Goal: Transaction & Acquisition: Purchase product/service

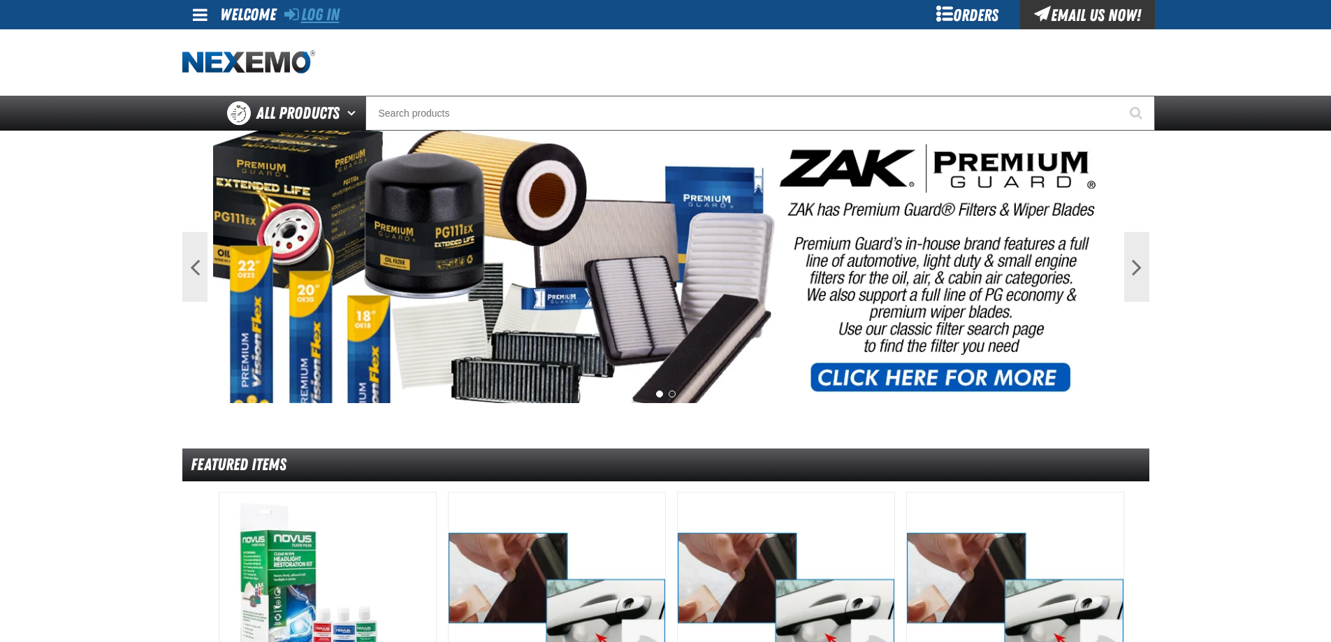
click at [303, 17] on link "Log In" at bounding box center [311, 15] width 55 height 20
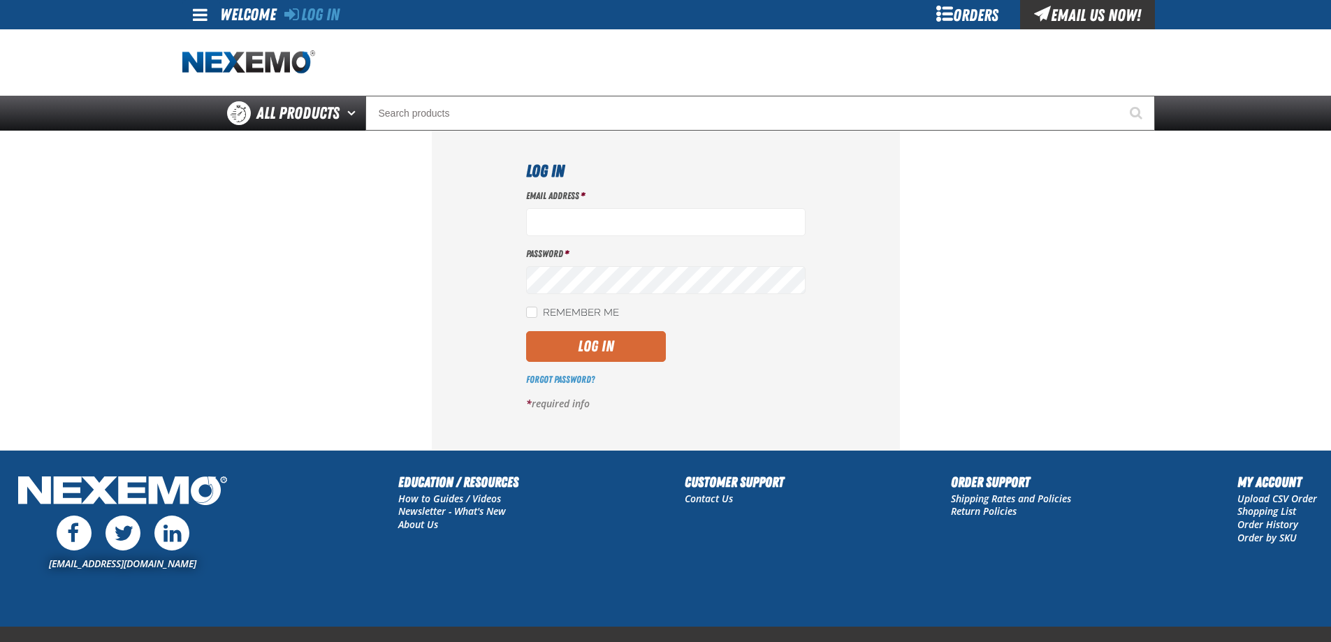
type input "[EMAIL_ADDRESS][DOMAIN_NAME]"
click at [622, 354] on button "Log In" at bounding box center [596, 346] width 140 height 31
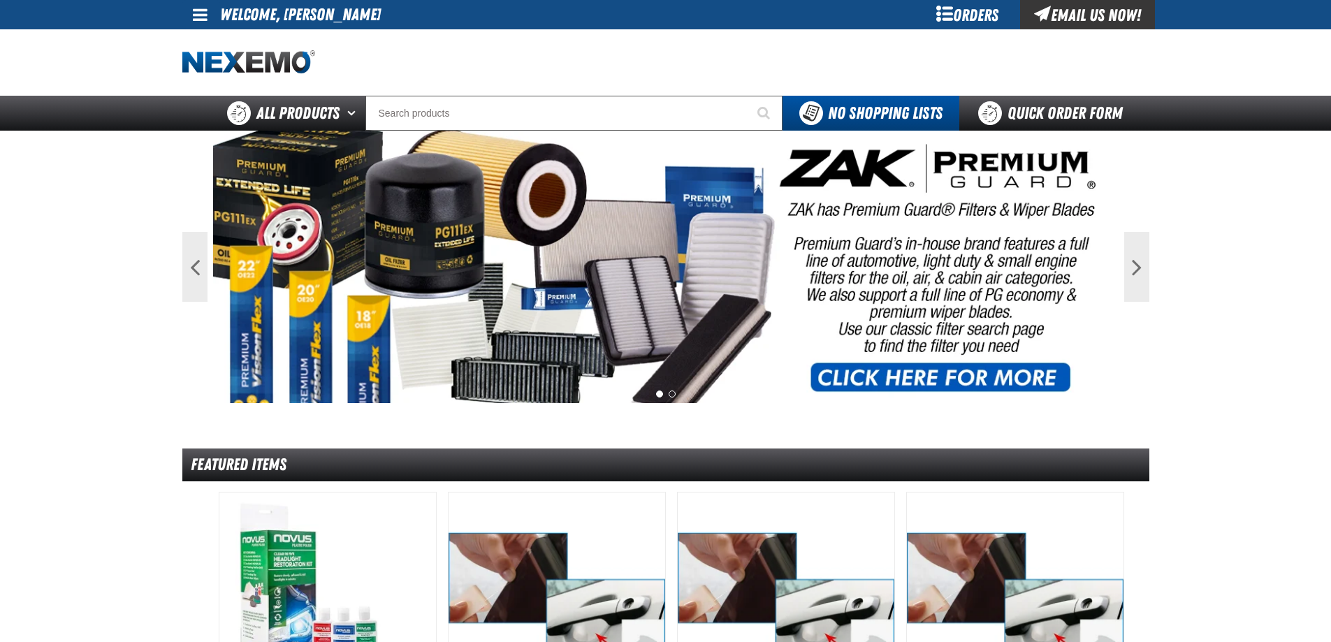
click at [979, 19] on div "Orders" at bounding box center [968, 14] width 105 height 29
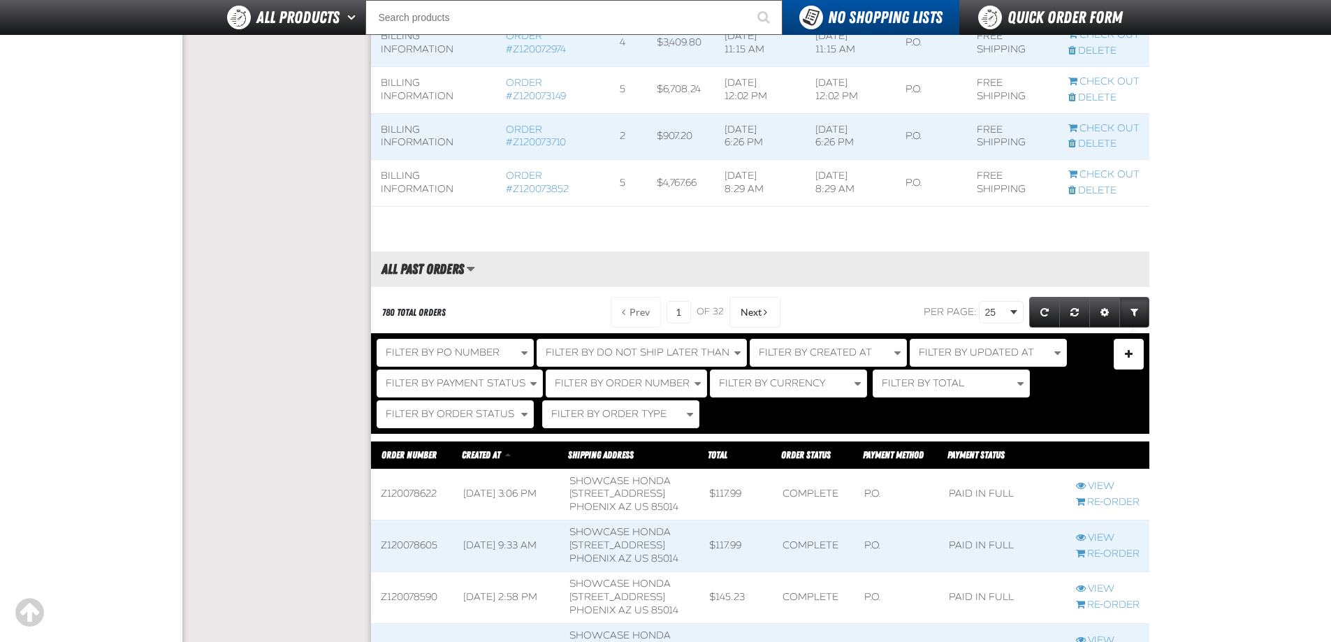
scroll to position [1328, 0]
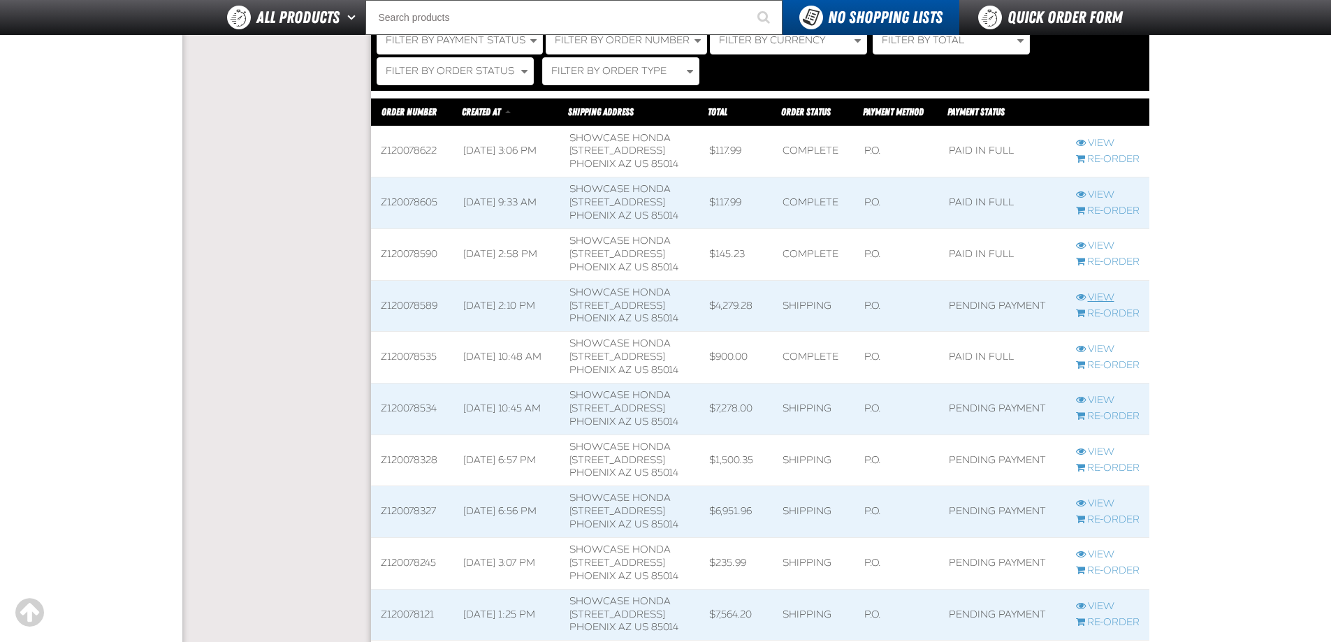
click at [1102, 305] on link "View" at bounding box center [1108, 297] width 64 height 13
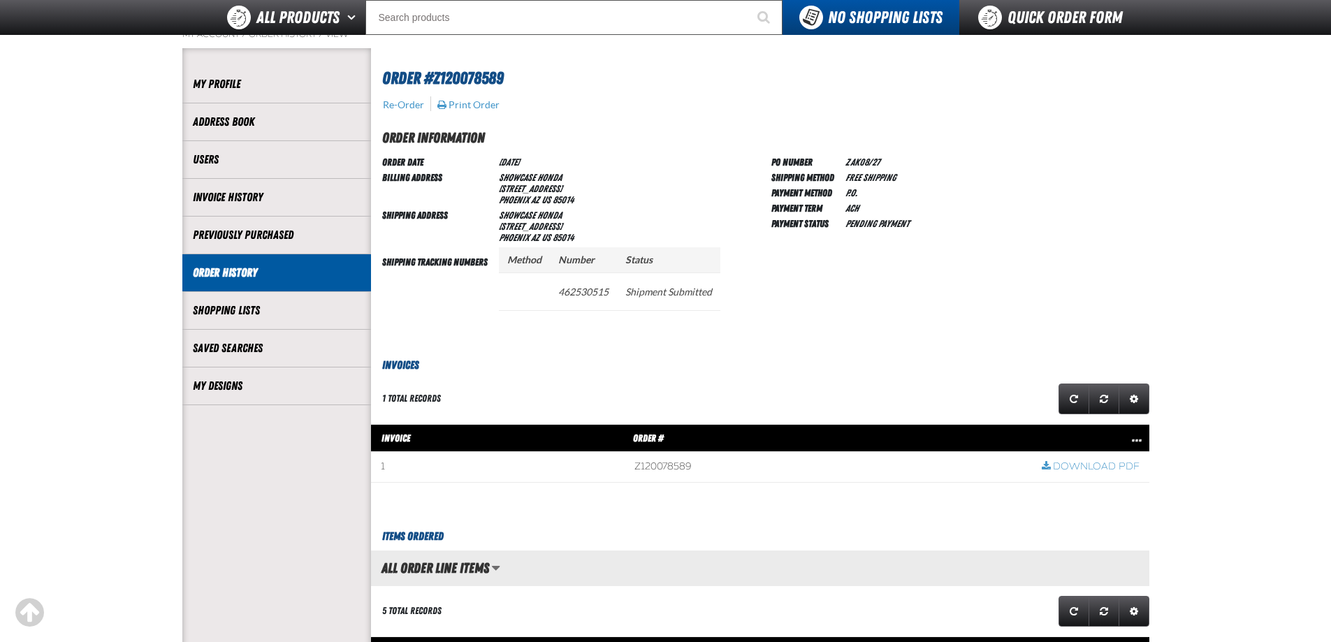
scroll to position [70, 0]
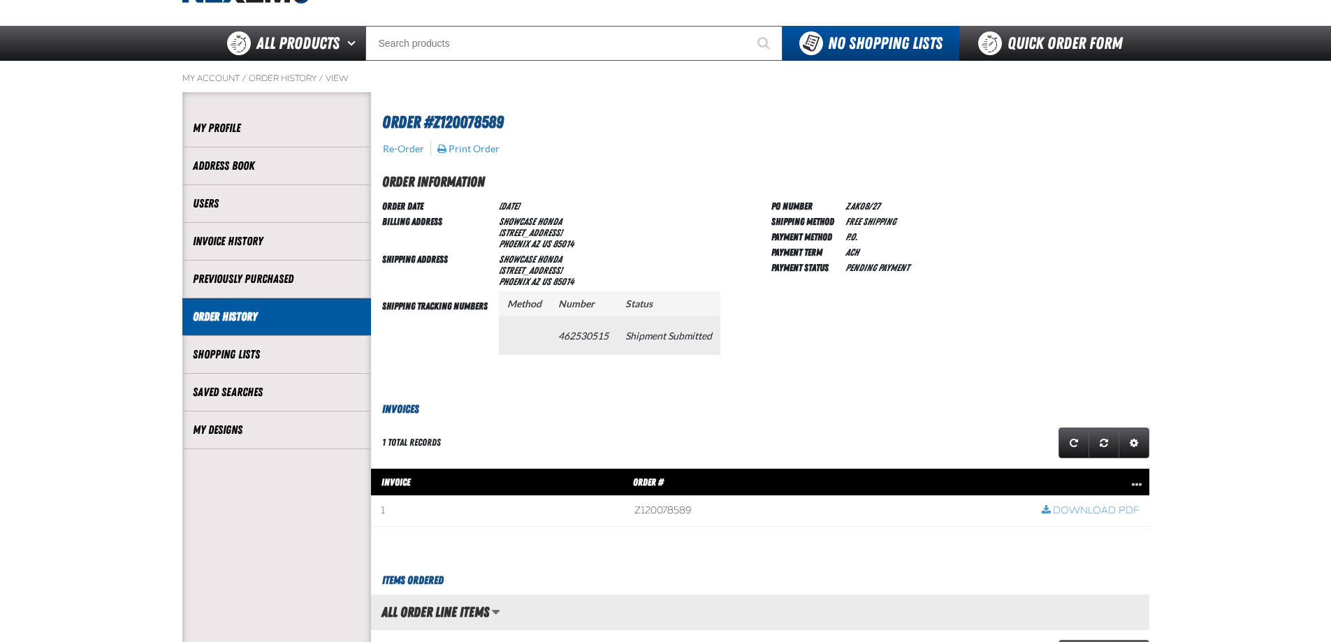
drag, startPoint x: 561, startPoint y: 335, endPoint x: 603, endPoint y: 340, distance: 42.2
click at [603, 340] on td "462530515" at bounding box center [583, 336] width 67 height 38
click at [603, 339] on td "462530515" at bounding box center [583, 336] width 67 height 38
drag, startPoint x: 607, startPoint y: 337, endPoint x: 561, endPoint y: 335, distance: 46.9
click at [561, 335] on td "462530515" at bounding box center [583, 336] width 67 height 38
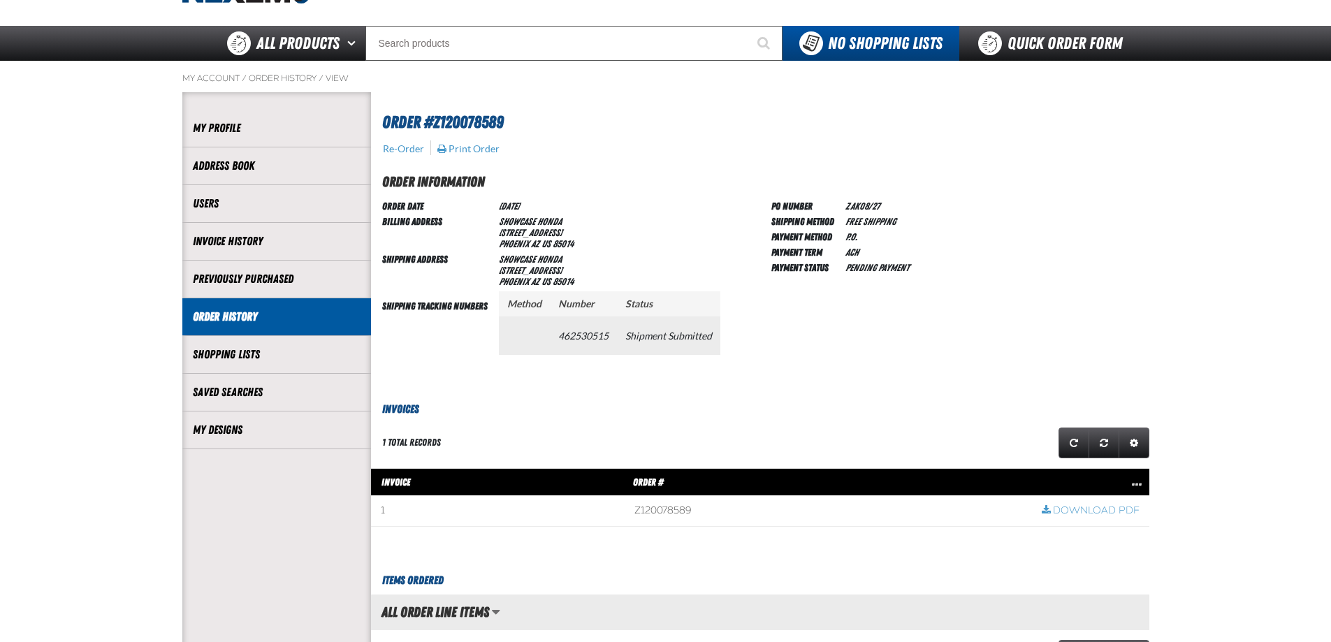
copy td "462530515"
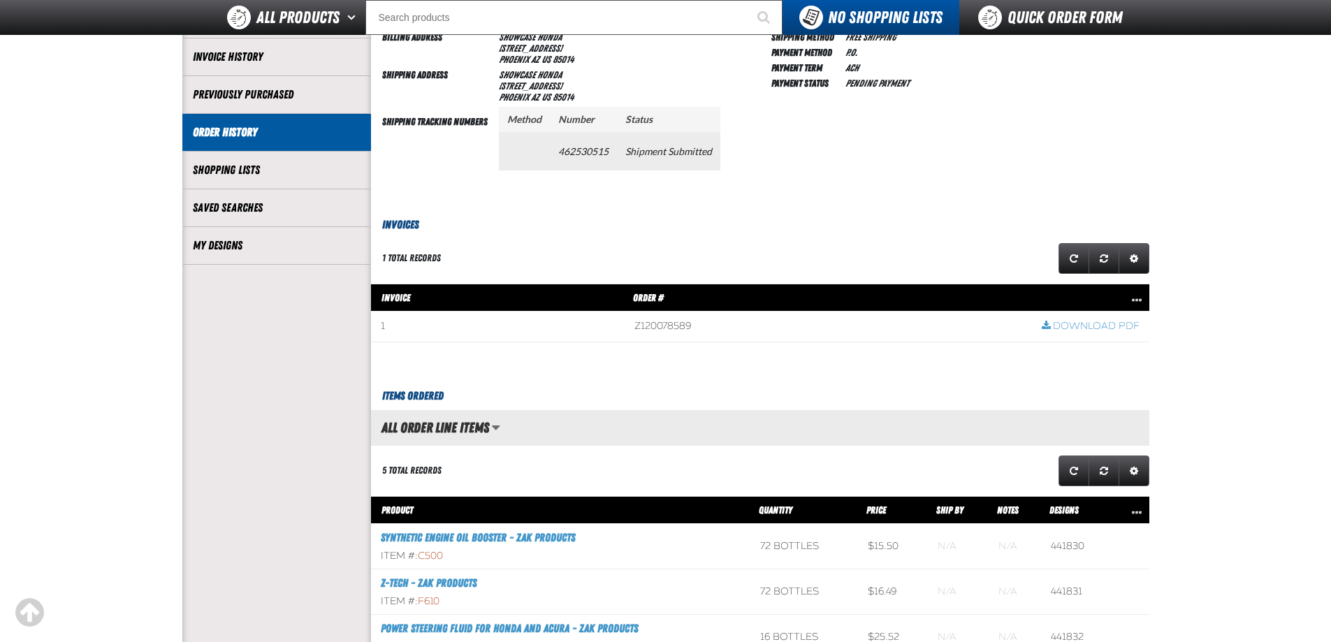
scroll to position [349, 0]
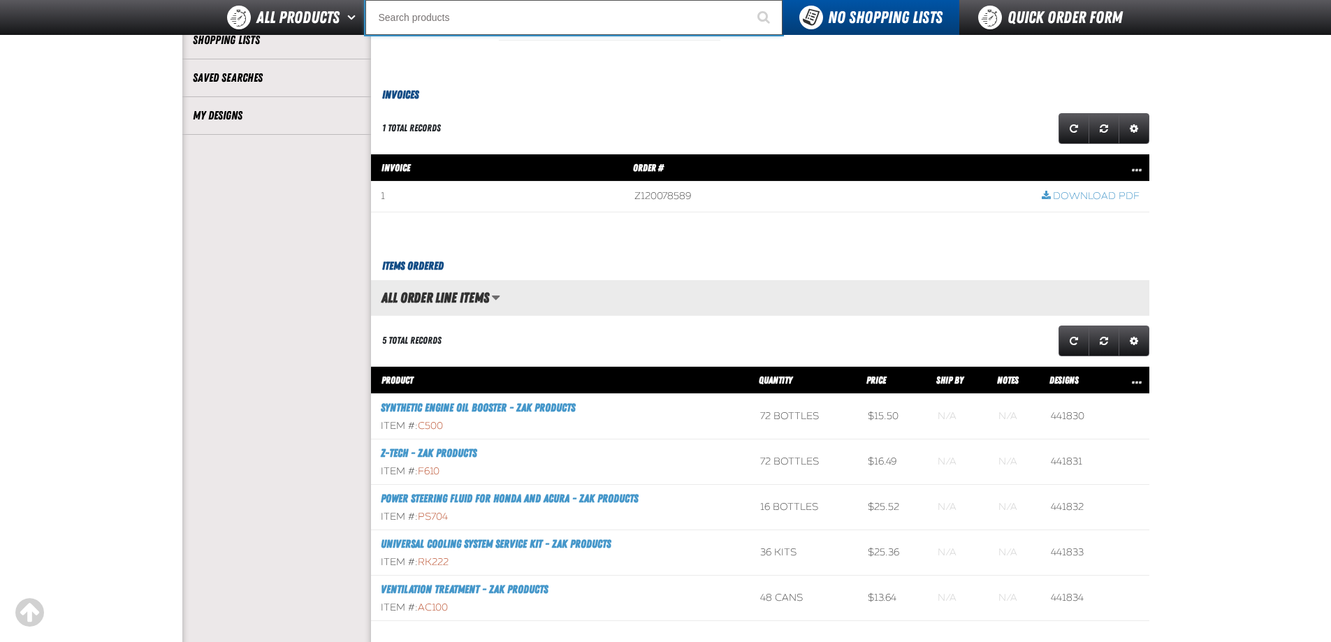
click at [461, 13] on input "Search" at bounding box center [574, 17] width 417 height 35
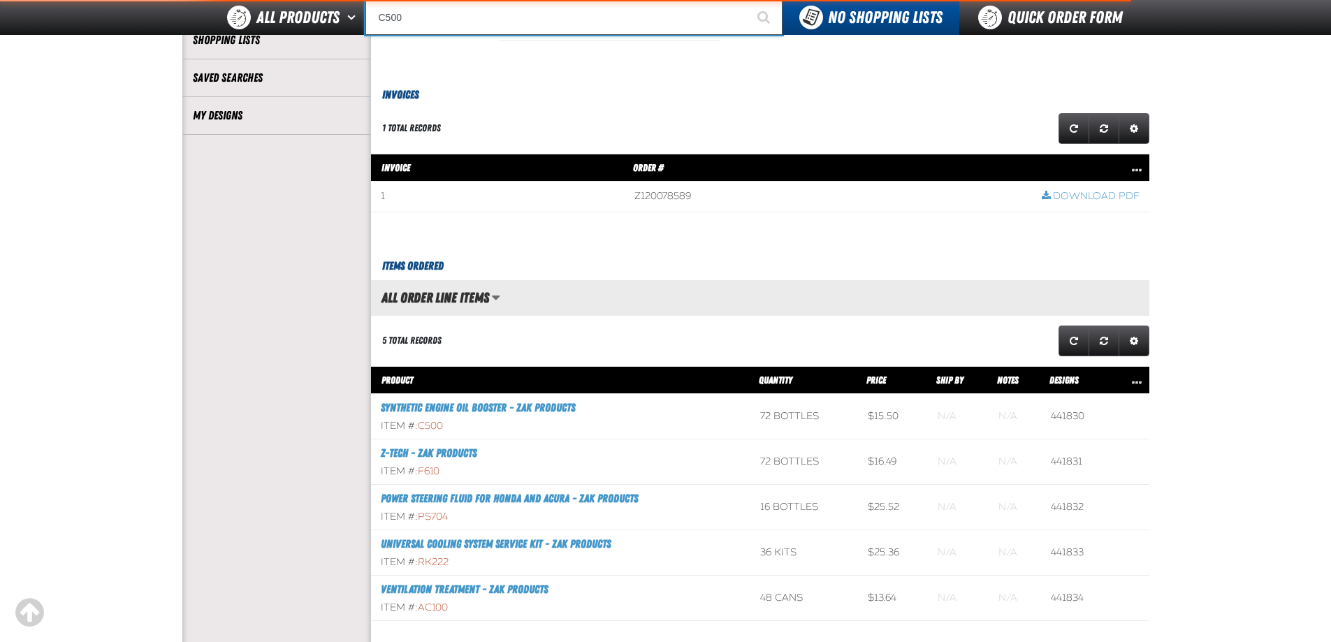
type input "C500"
click at [748, 0] on button "Start Searching" at bounding box center [765, 17] width 35 height 35
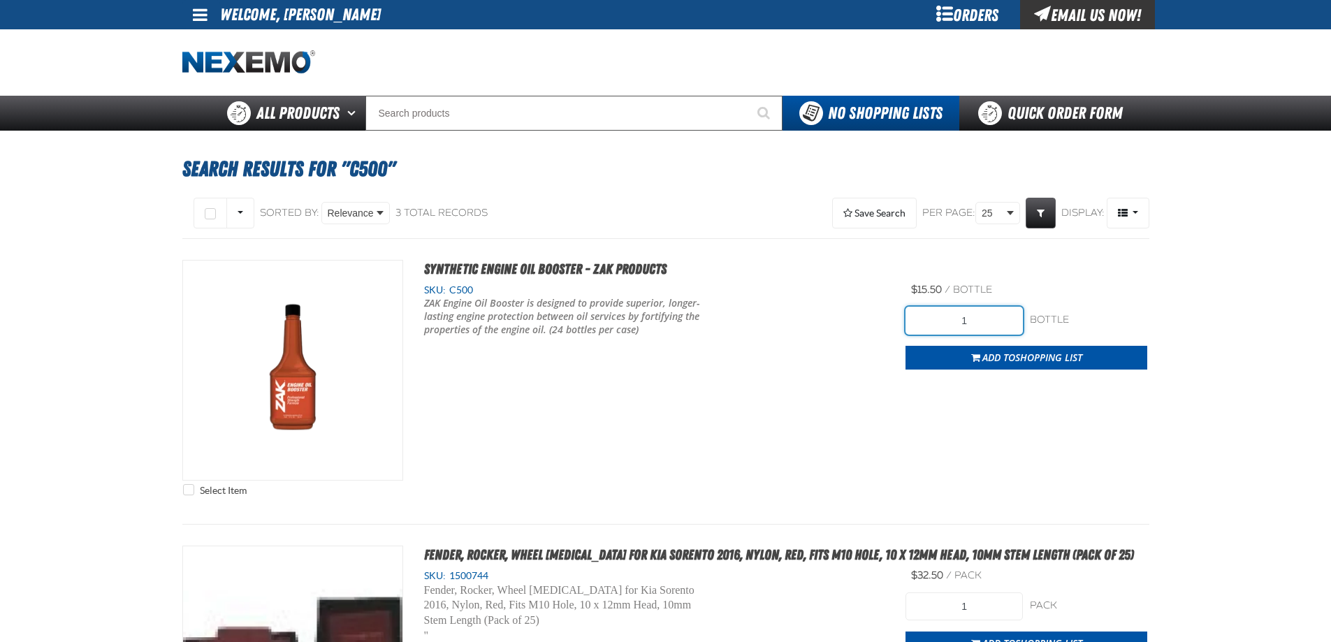
click at [972, 318] on input "1" at bounding box center [964, 321] width 117 height 28
type input "120"
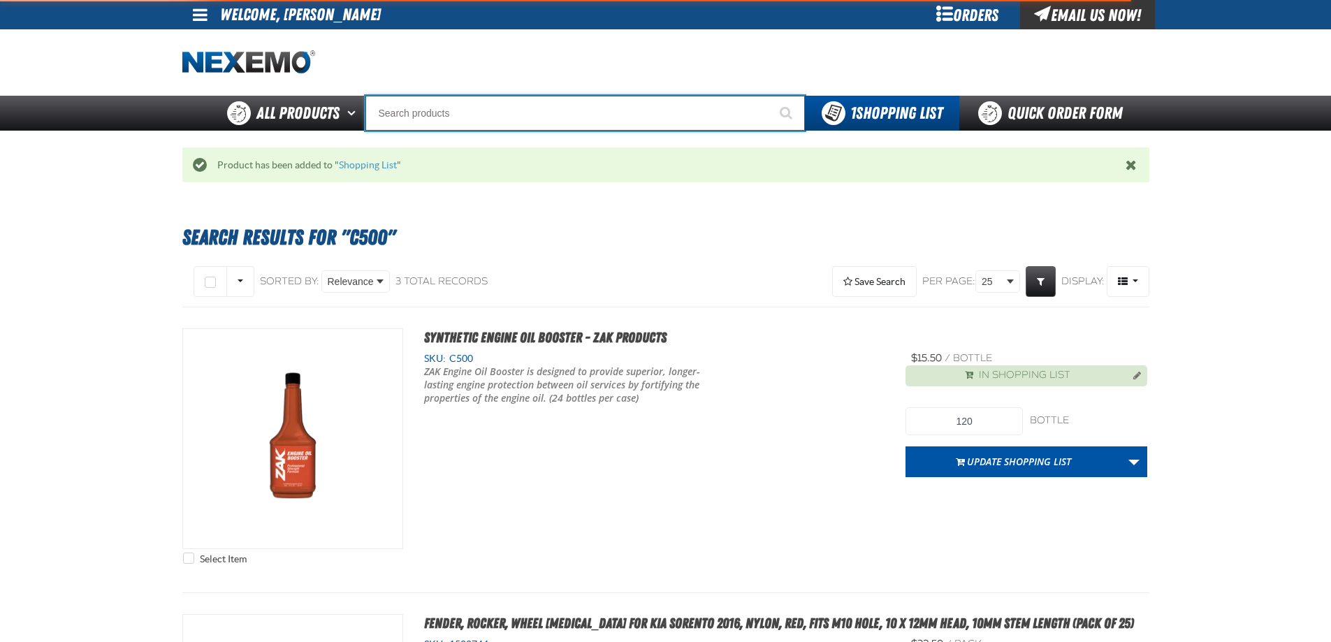
click at [514, 114] on input "Search" at bounding box center [586, 113] width 440 height 35
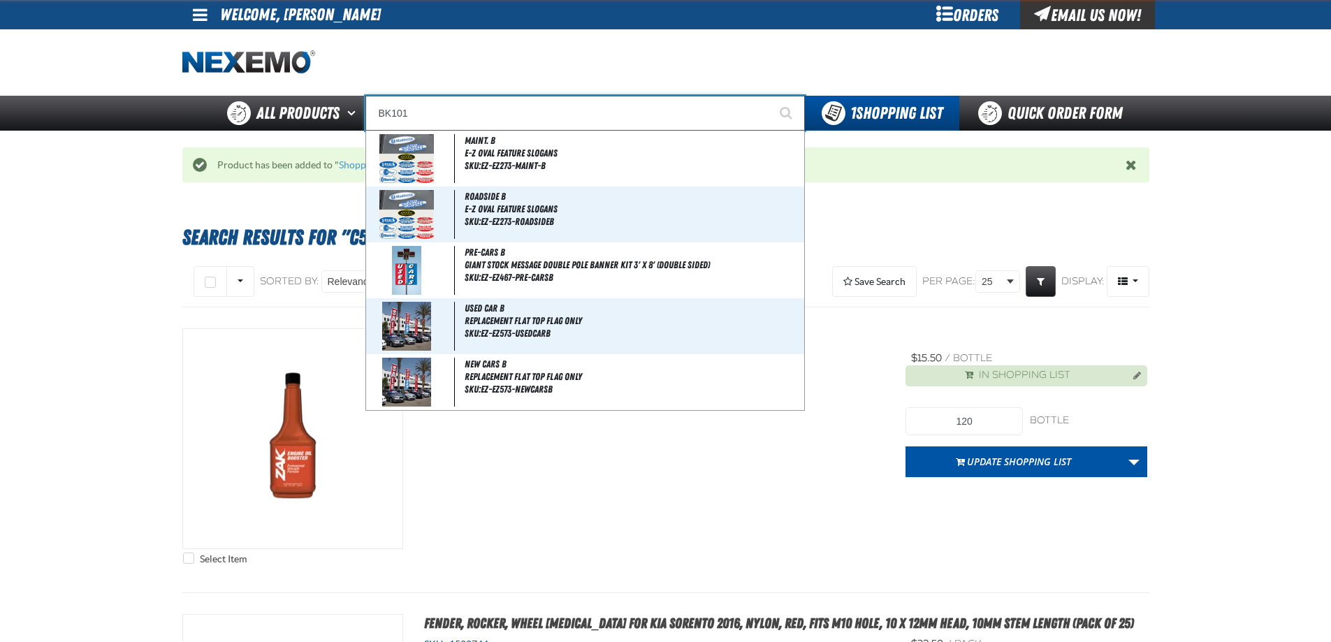
type input "BK101"
click at [770, 96] on button "Start Searching" at bounding box center [787, 113] width 35 height 35
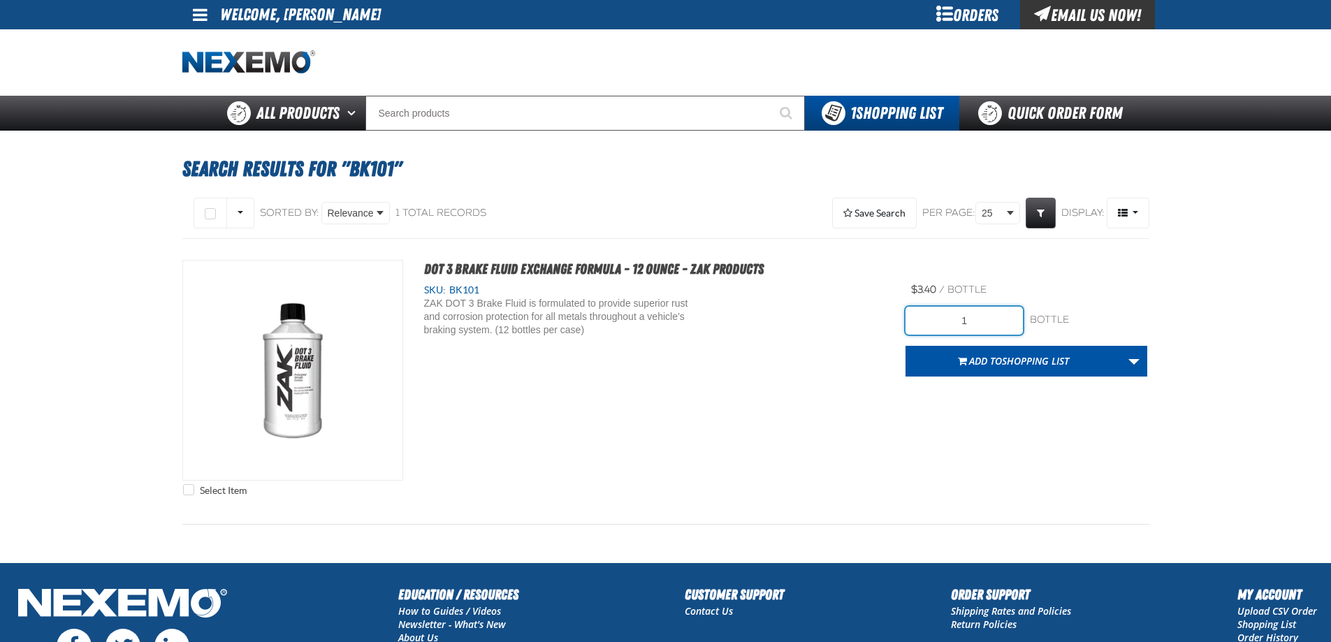
drag, startPoint x: 976, startPoint y: 310, endPoint x: 969, endPoint y: 311, distance: 7.1
click at [975, 310] on input "1" at bounding box center [964, 321] width 117 height 28
type input "144"
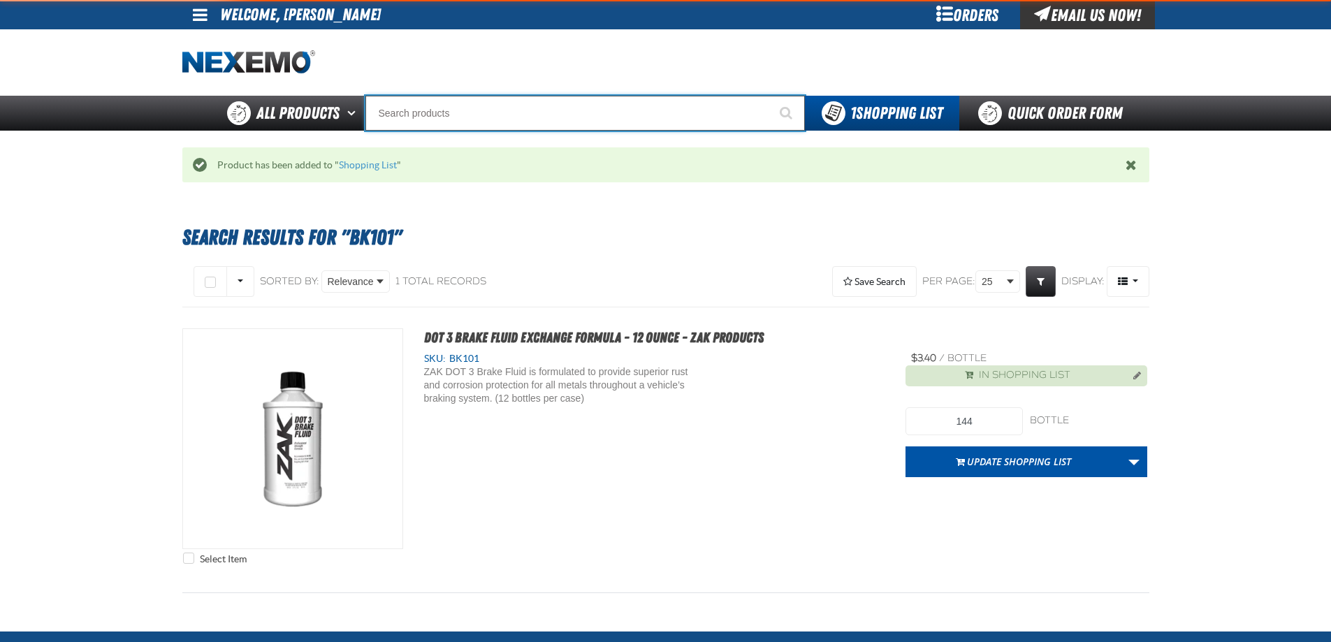
click at [424, 120] on input "Search" at bounding box center [586, 113] width 440 height 35
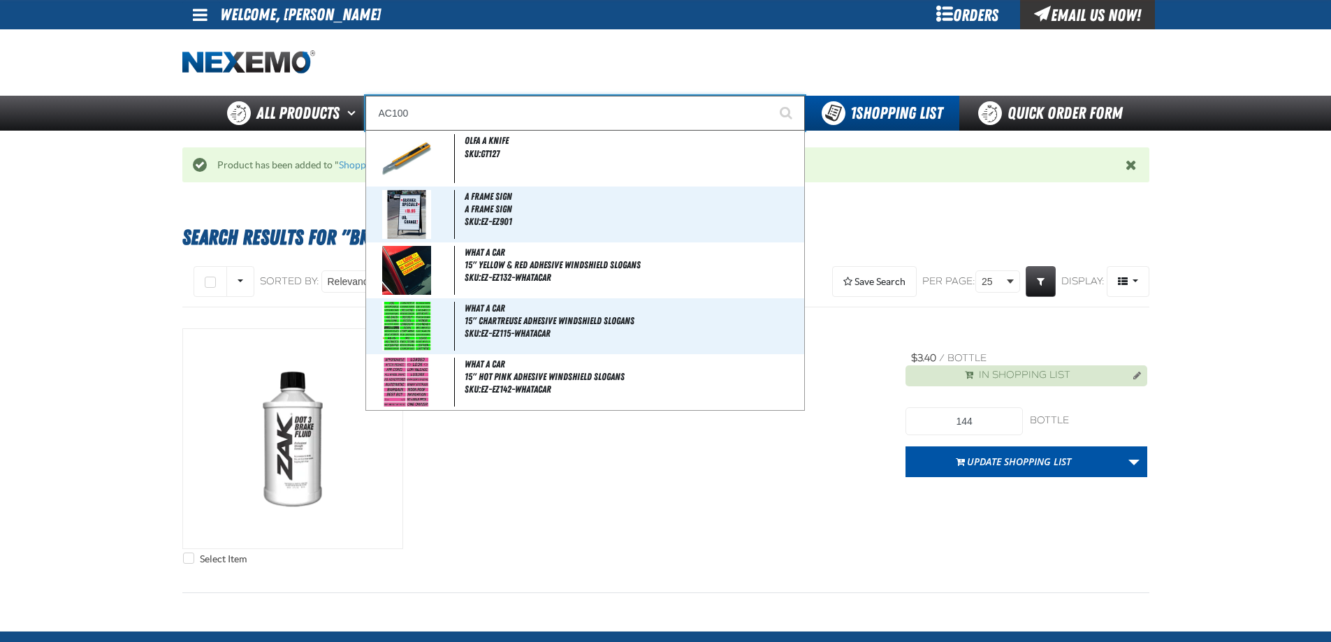
type input "AC100"
click at [770, 96] on button "Start Searching" at bounding box center [787, 113] width 35 height 35
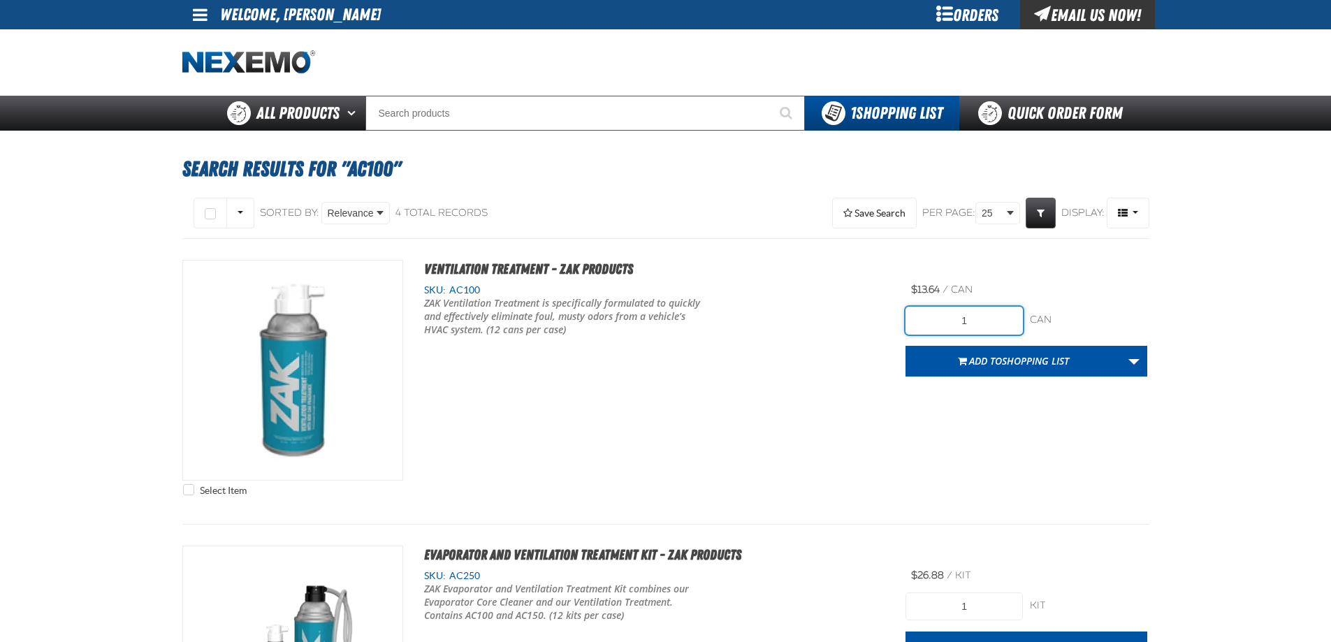
click at [983, 325] on input "1" at bounding box center [964, 321] width 117 height 28
type input "36"
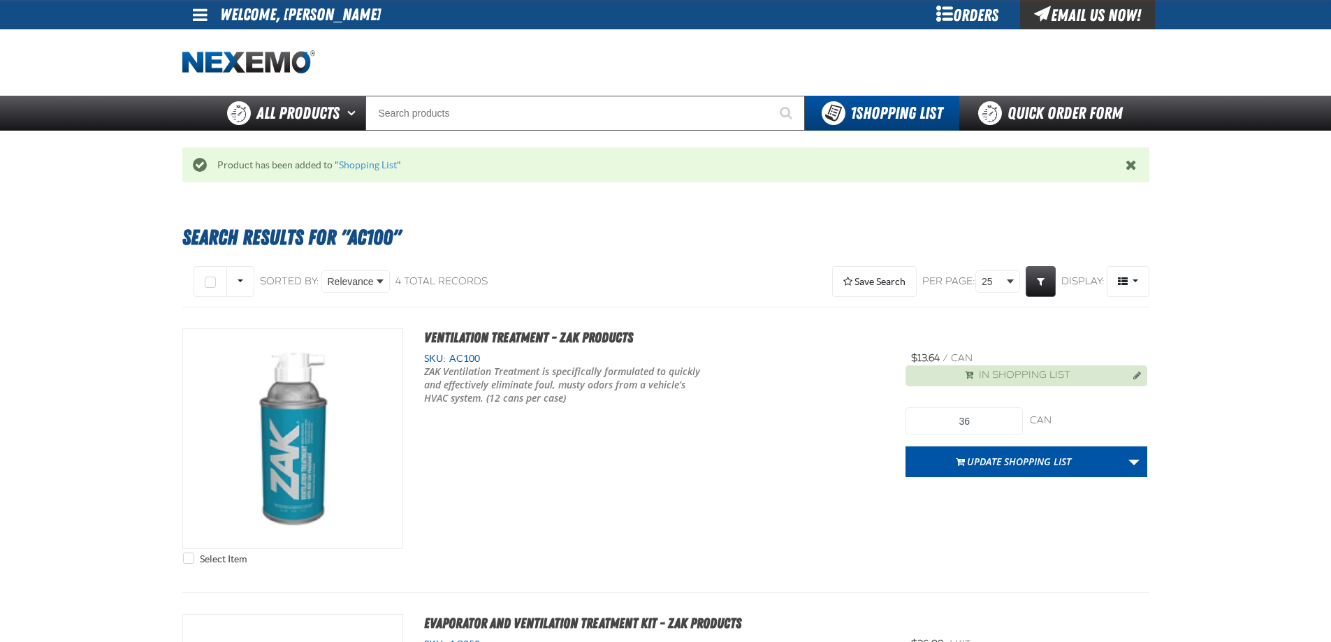
click at [403, 94] on div at bounding box center [665, 62] width 967 height 66
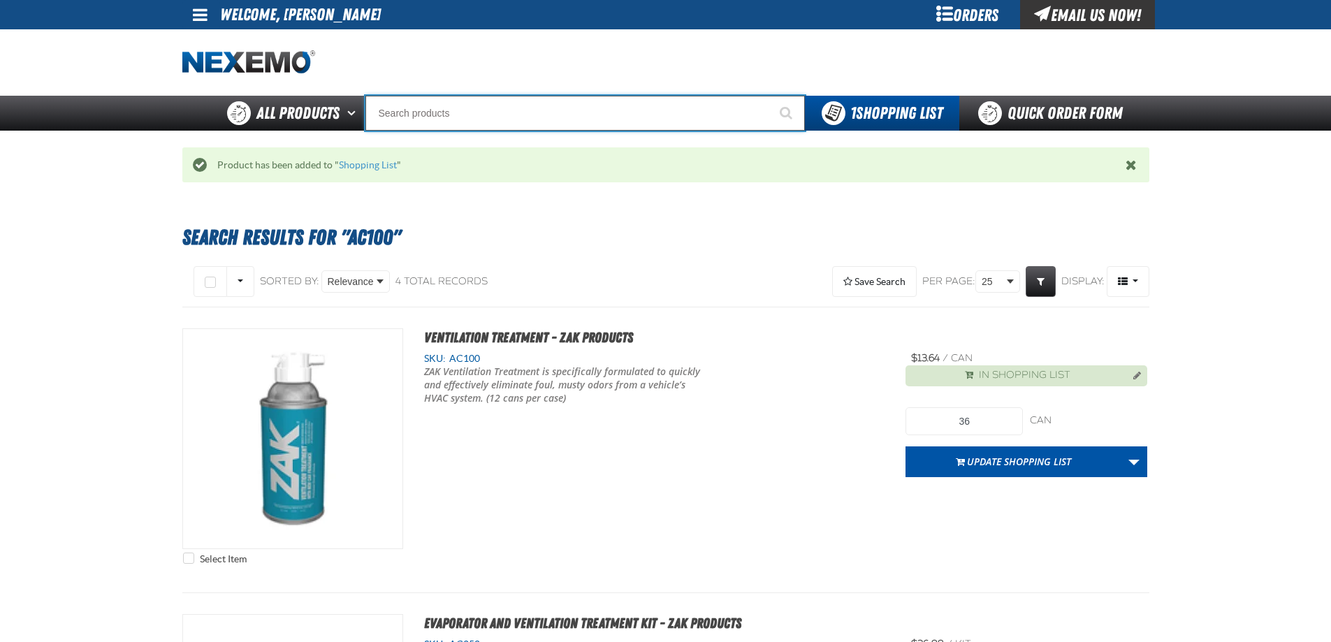
click at [496, 111] on input "Search" at bounding box center [586, 113] width 440 height 35
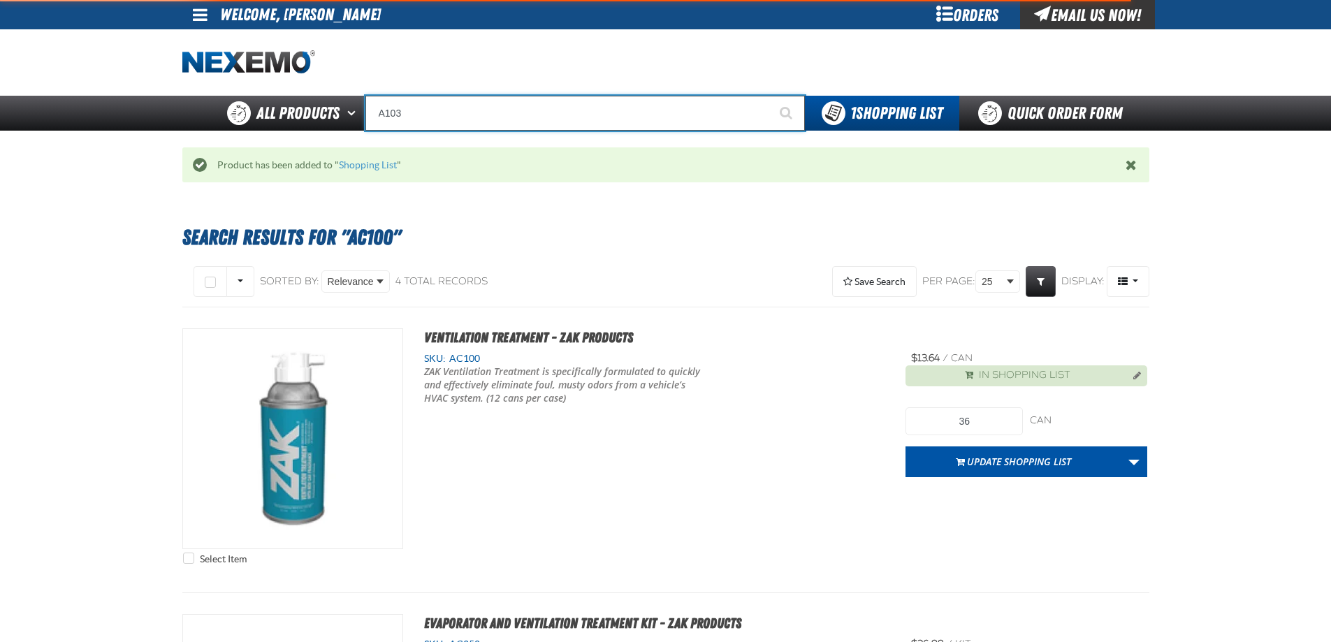
type input "A103"
click at [770, 96] on button "Start Searching" at bounding box center [787, 113] width 35 height 35
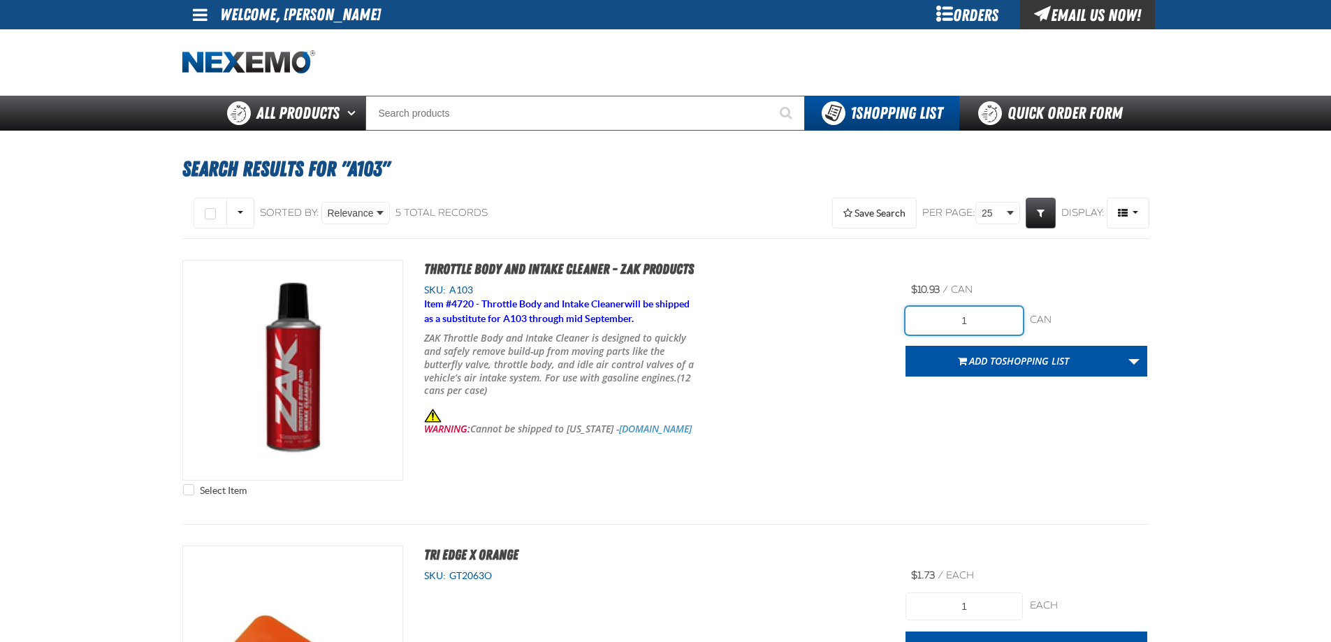
click at [972, 316] on input "1" at bounding box center [964, 321] width 117 height 28
type input "36"
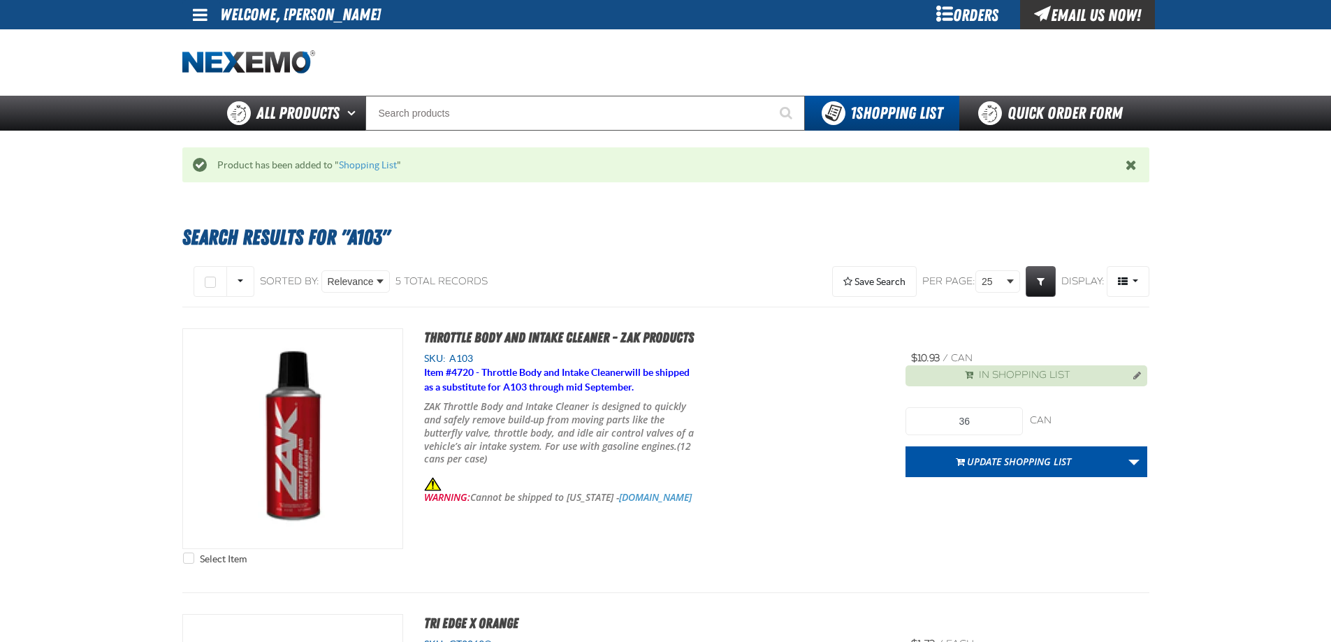
click at [740, 452] on div "Item # 4720 - Throttle Body and Intake Cleaner will be shipped as a substitute …" at bounding box center [654, 435] width 461 height 139
click at [853, 432] on div "Item # 4720 - Throttle Body and Intake Cleaner will be shipped as a substitute …" at bounding box center [654, 435] width 461 height 139
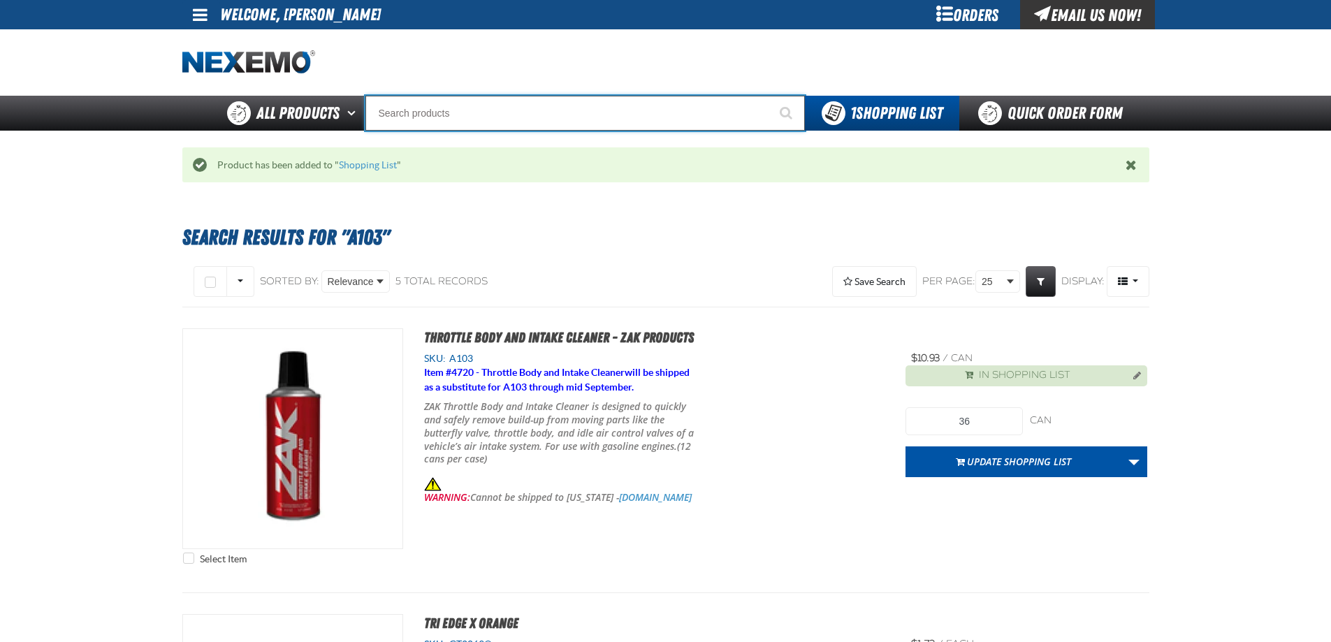
click at [465, 115] on input "Search" at bounding box center [586, 113] width 440 height 35
click at [449, 115] on input "Search" at bounding box center [586, 113] width 440 height 35
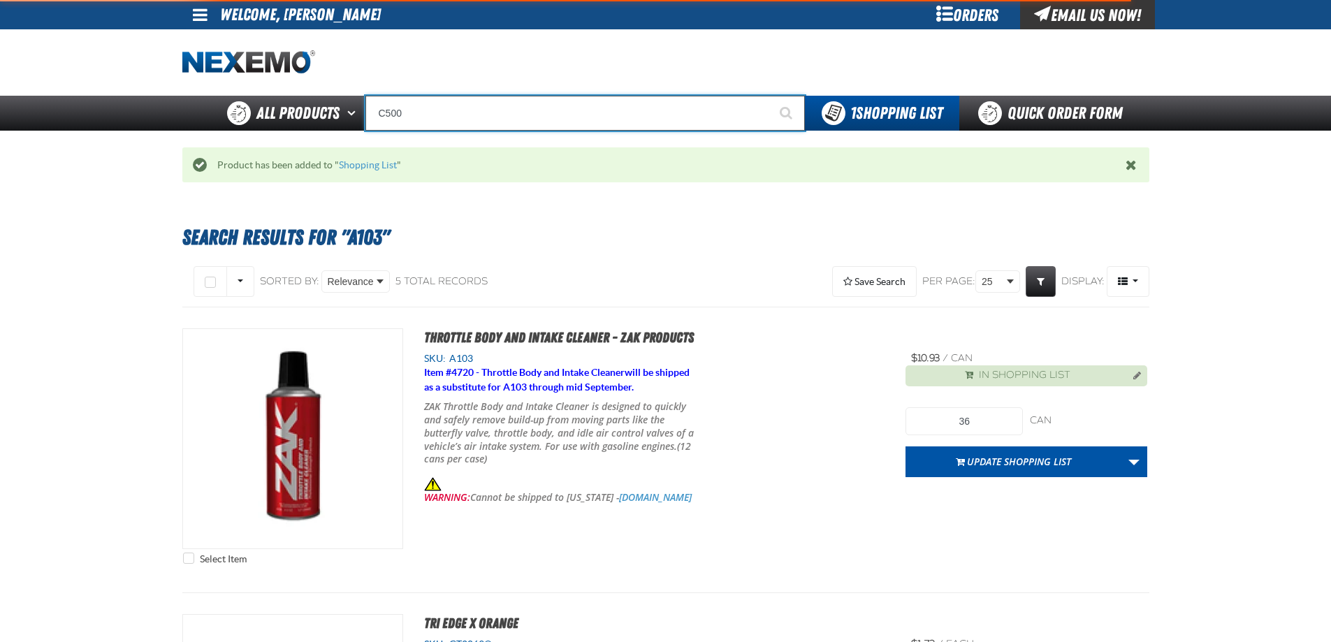
type input "C500"
click at [770, 96] on button "Start Searching" at bounding box center [787, 113] width 35 height 35
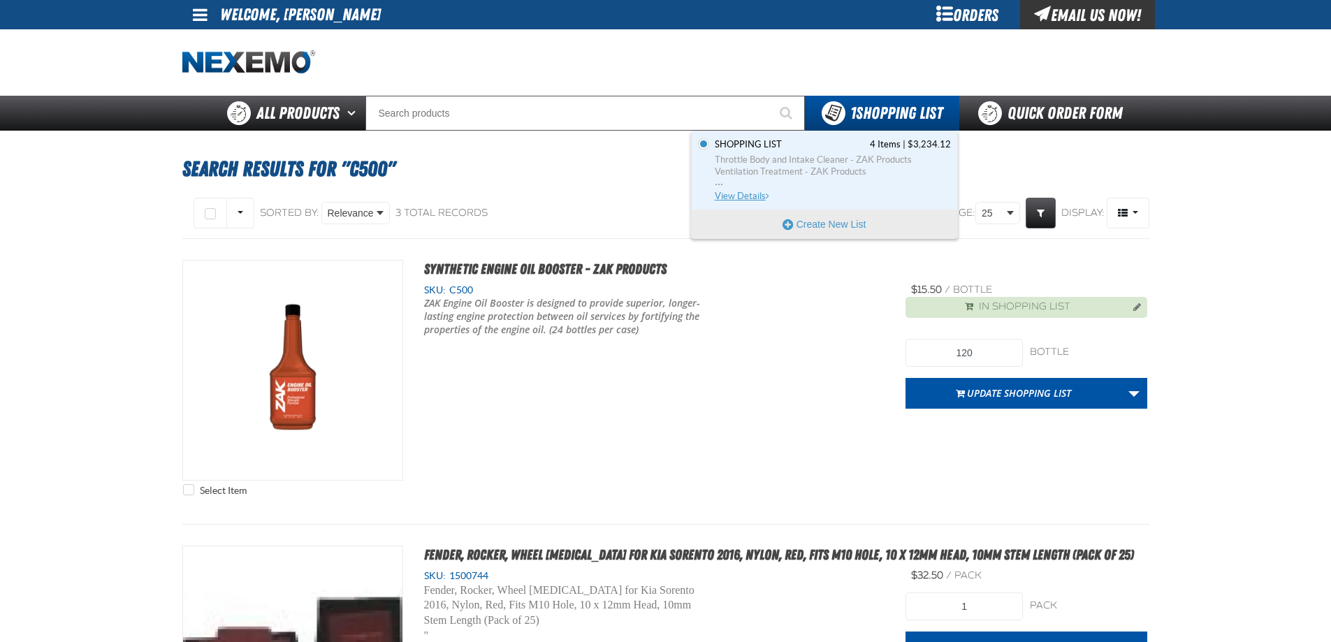
click at [867, 162] on span "Throttle Body and Intake Cleaner - ZAK Products" at bounding box center [833, 160] width 236 height 13
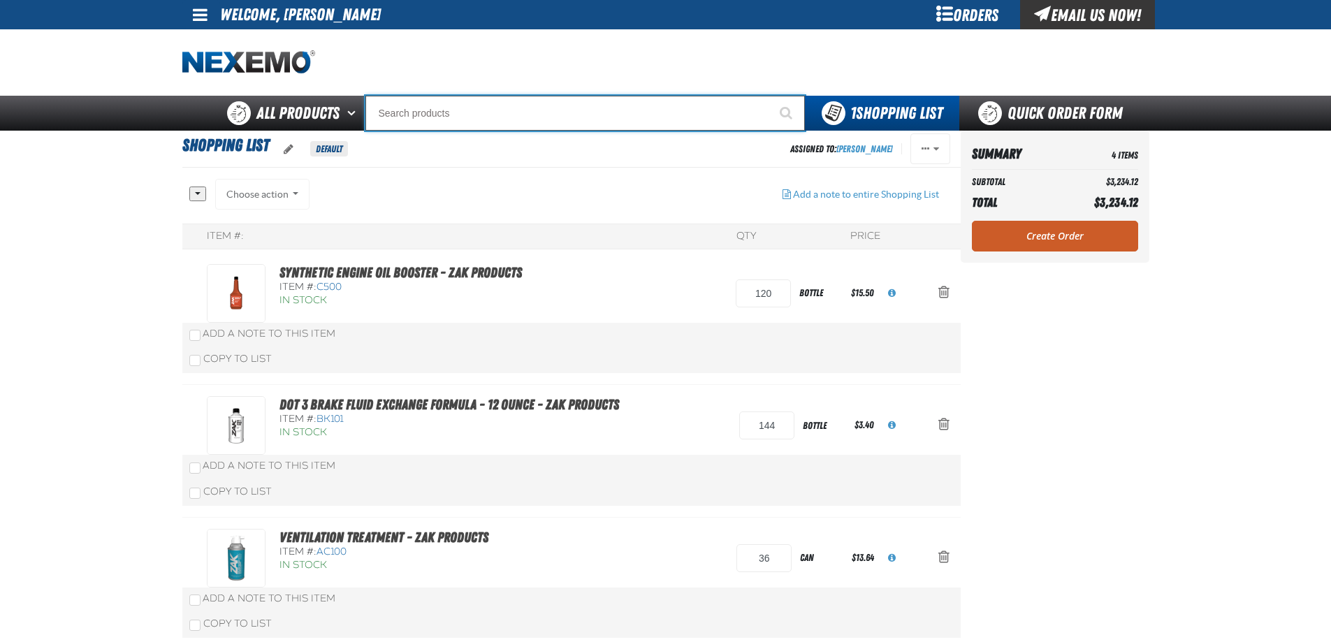
click at [530, 115] on input "Search" at bounding box center [586, 113] width 440 height 35
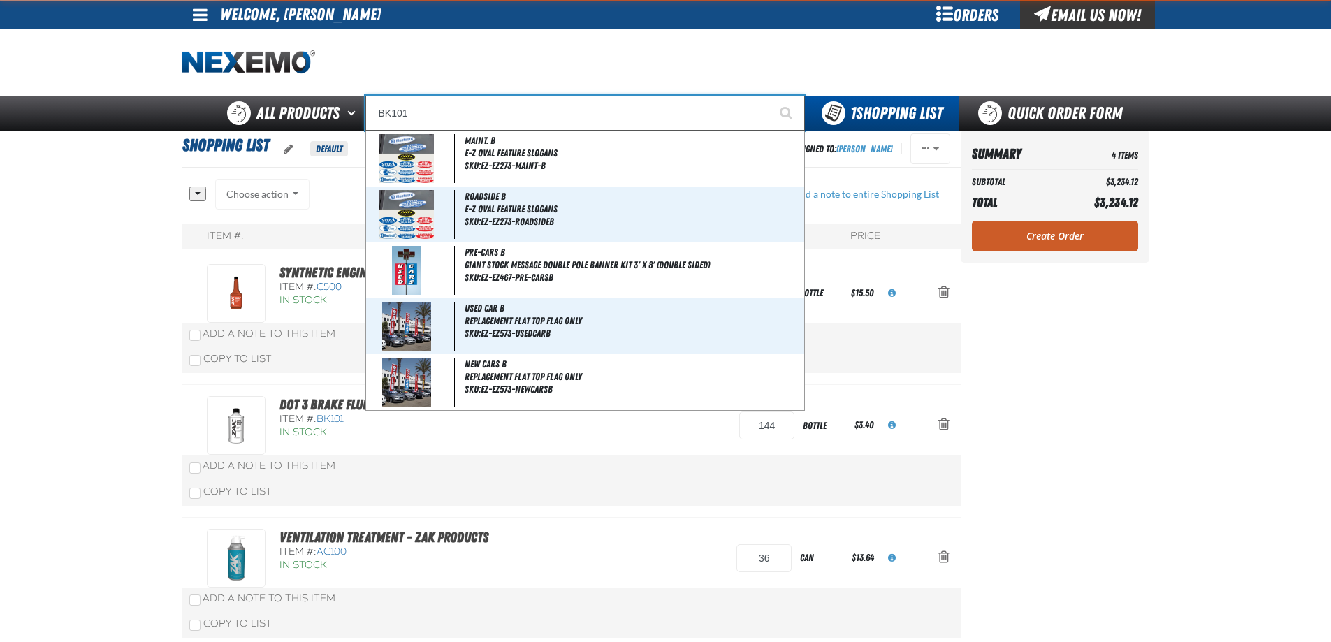
type input "BK101"
click at [770, 96] on button "Start Searching" at bounding box center [787, 113] width 35 height 35
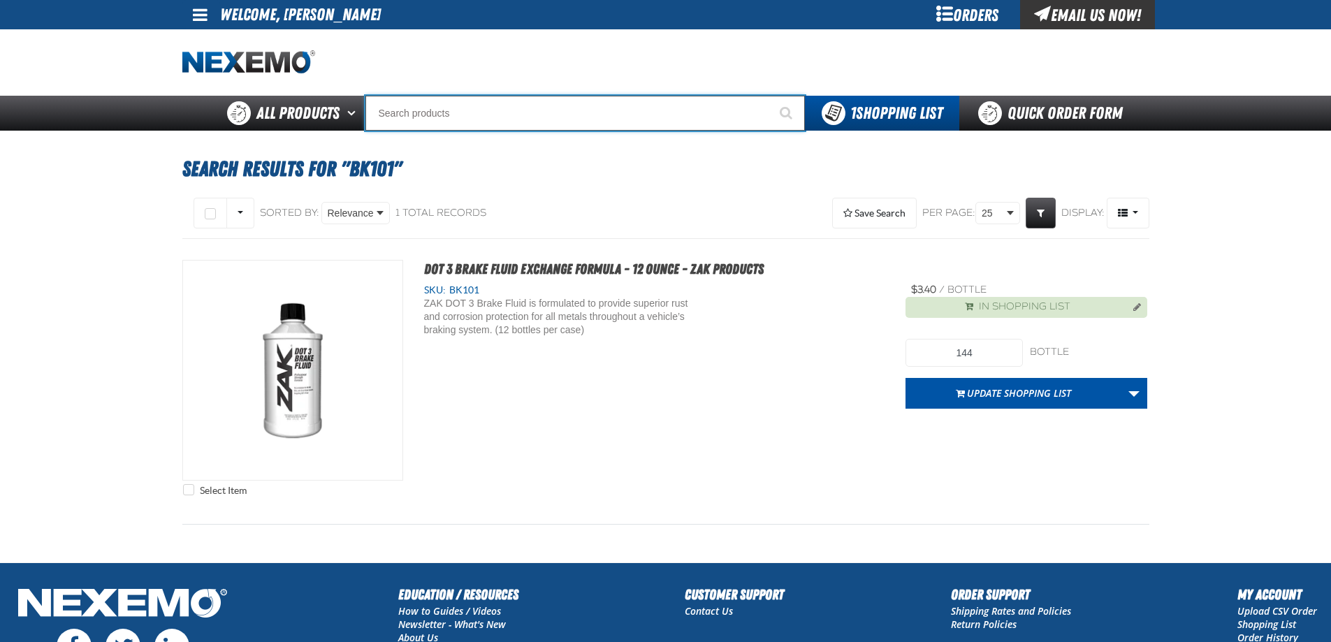
click at [637, 106] on input "Search" at bounding box center [586, 113] width 440 height 35
type input "R"
type input "ROADSIDE R"
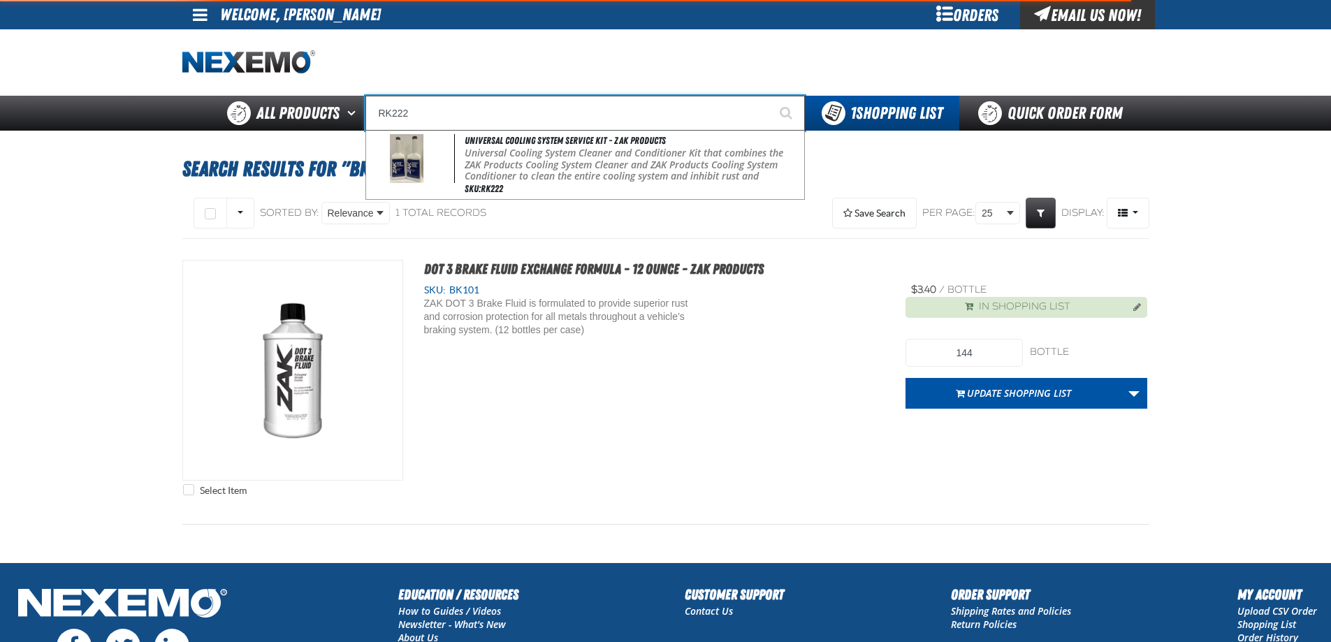
type input "RK222"
click at [770, 96] on button "Start Searching" at bounding box center [787, 113] width 35 height 35
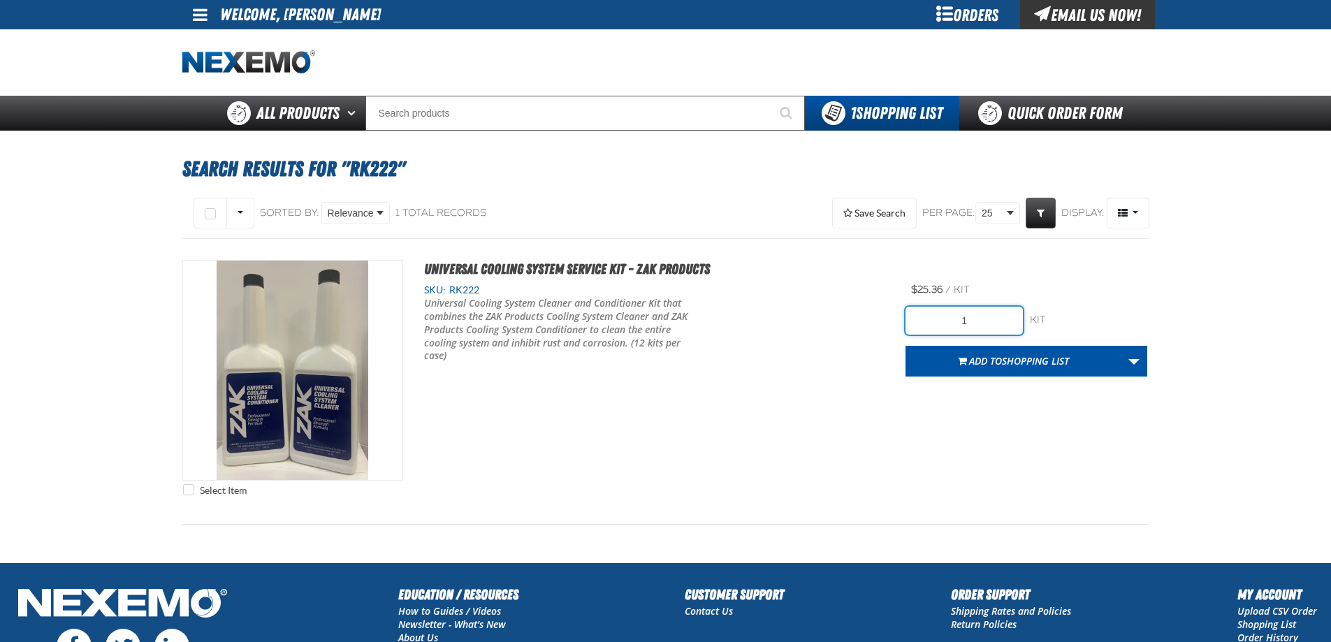
click at [965, 333] on input "1" at bounding box center [964, 321] width 117 height 28
type input "12"
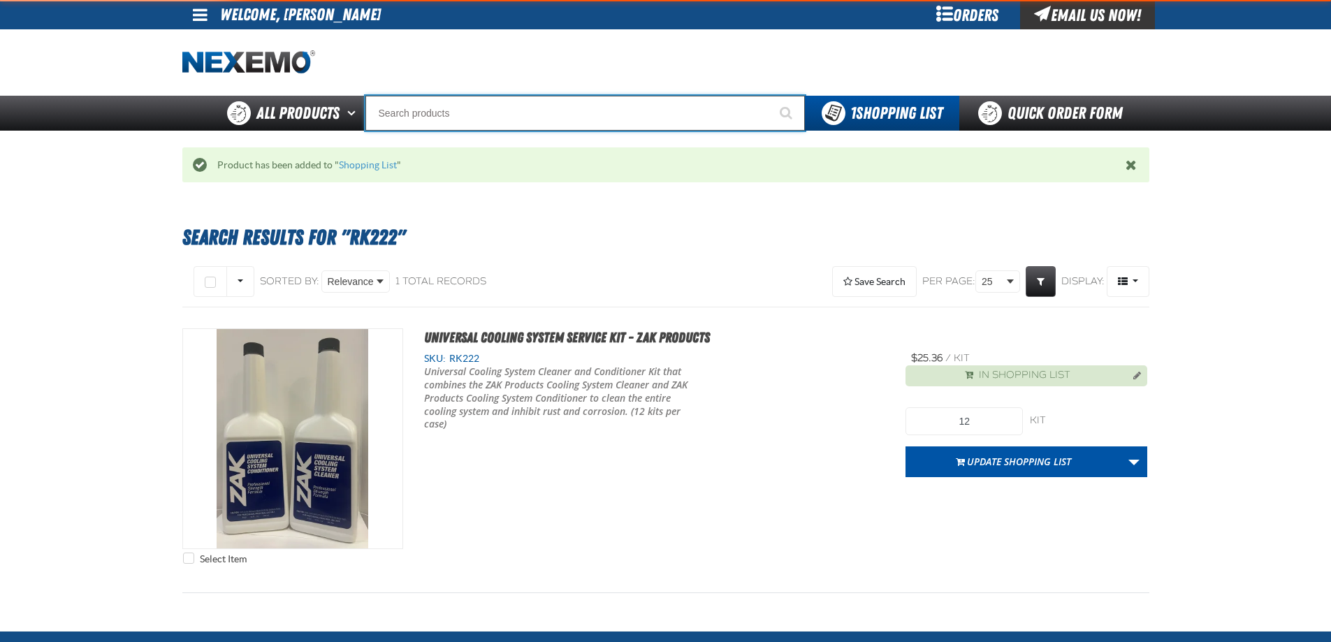
click at [503, 115] on input "Search" at bounding box center [586, 113] width 440 height 35
type input "B303"
click at [770, 96] on button "Start Searching" at bounding box center [787, 113] width 35 height 35
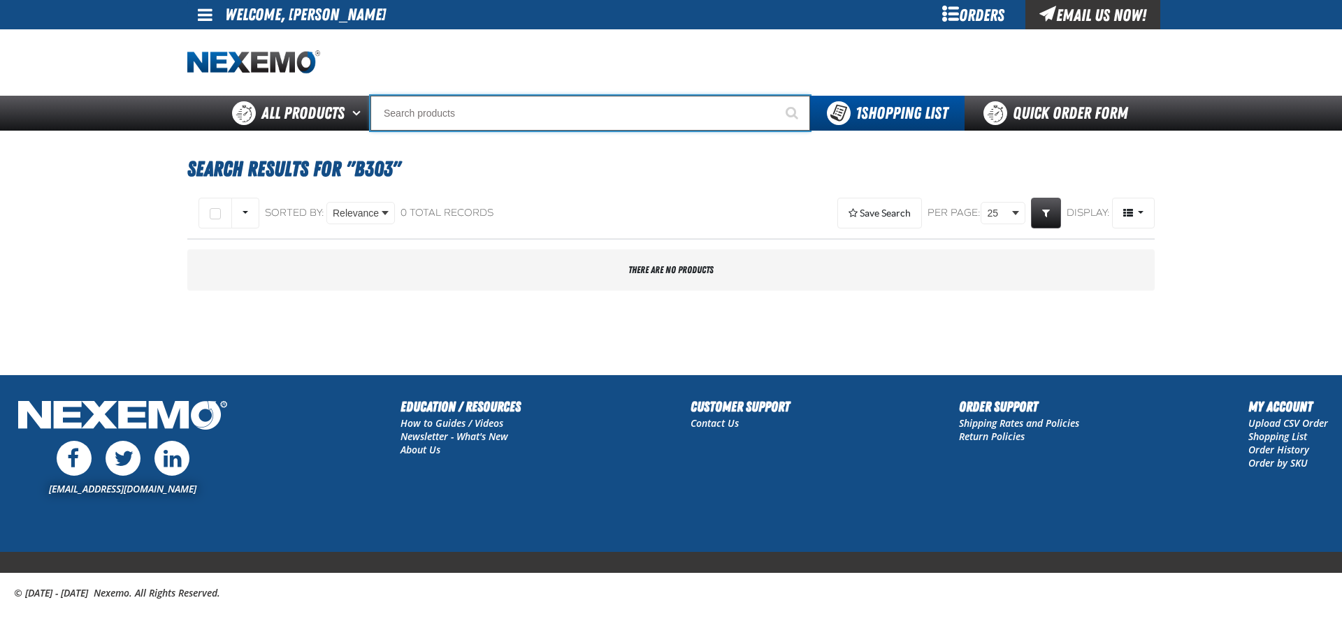
click at [503, 115] on input "Search" at bounding box center [590, 113] width 440 height 35
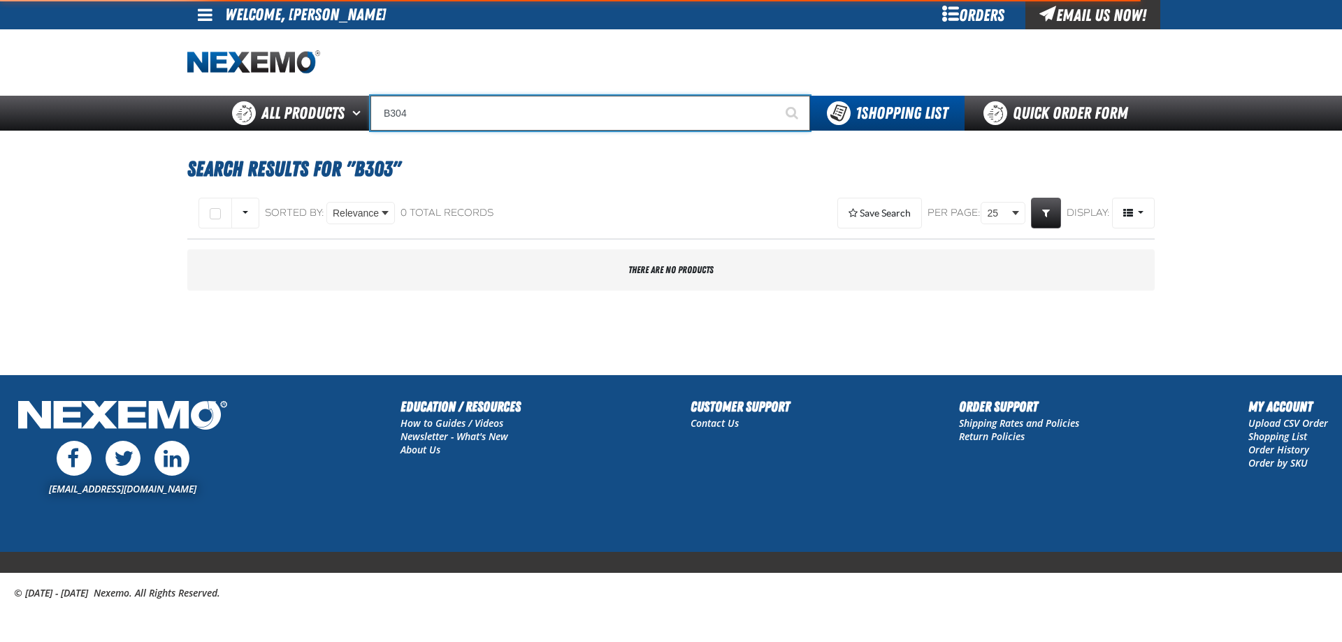
type input "B304"
click at [775, 96] on button "Start Searching" at bounding box center [792, 113] width 35 height 35
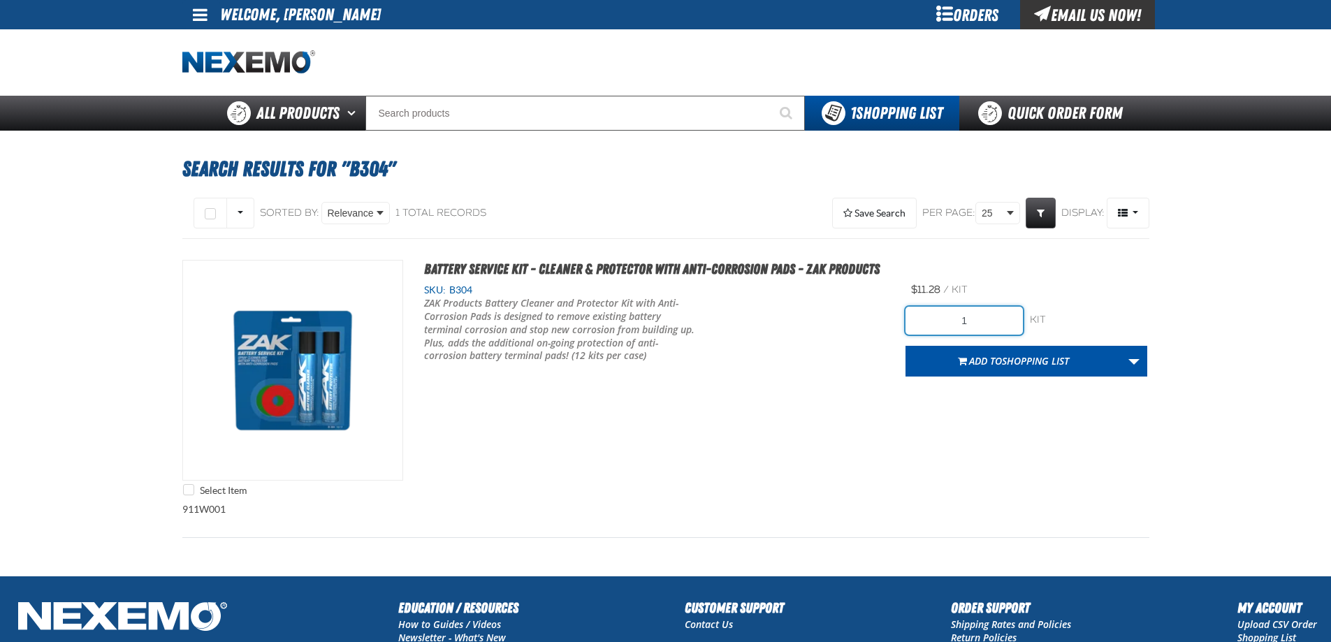
click at [967, 319] on input "1" at bounding box center [964, 321] width 117 height 28
type input "24"
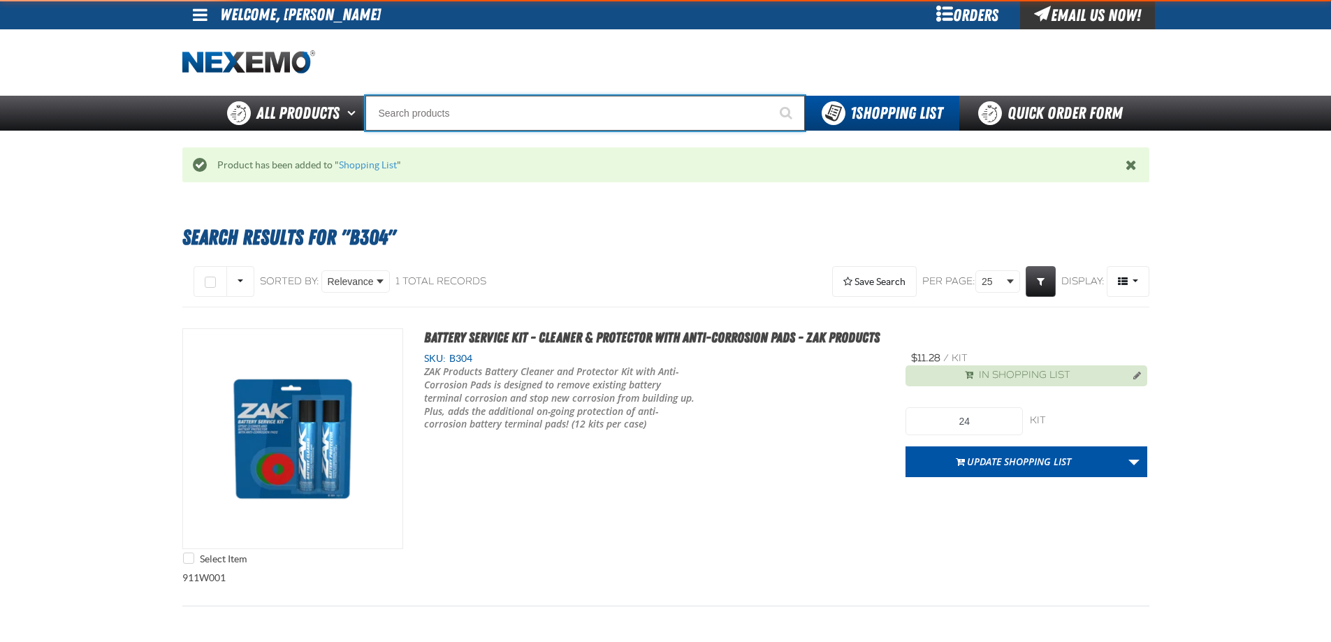
click at [507, 102] on input "Search" at bounding box center [586, 113] width 440 height 35
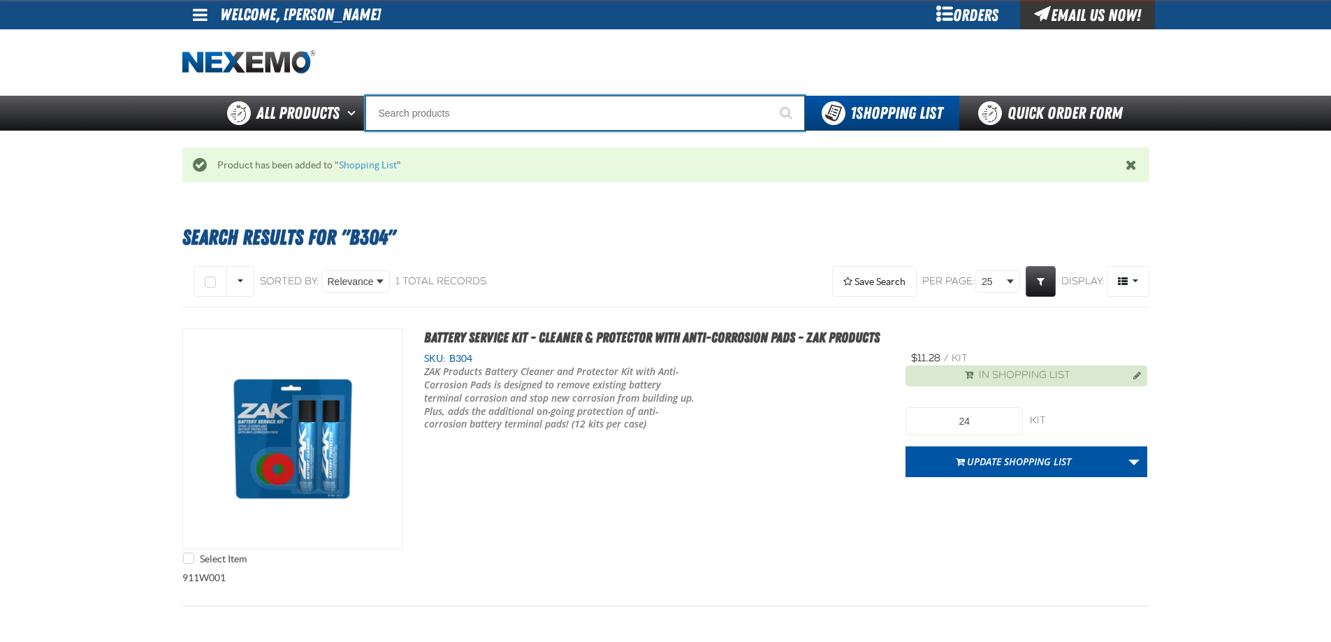
click at [507, 102] on input "Search" at bounding box center [586, 113] width 440 height 35
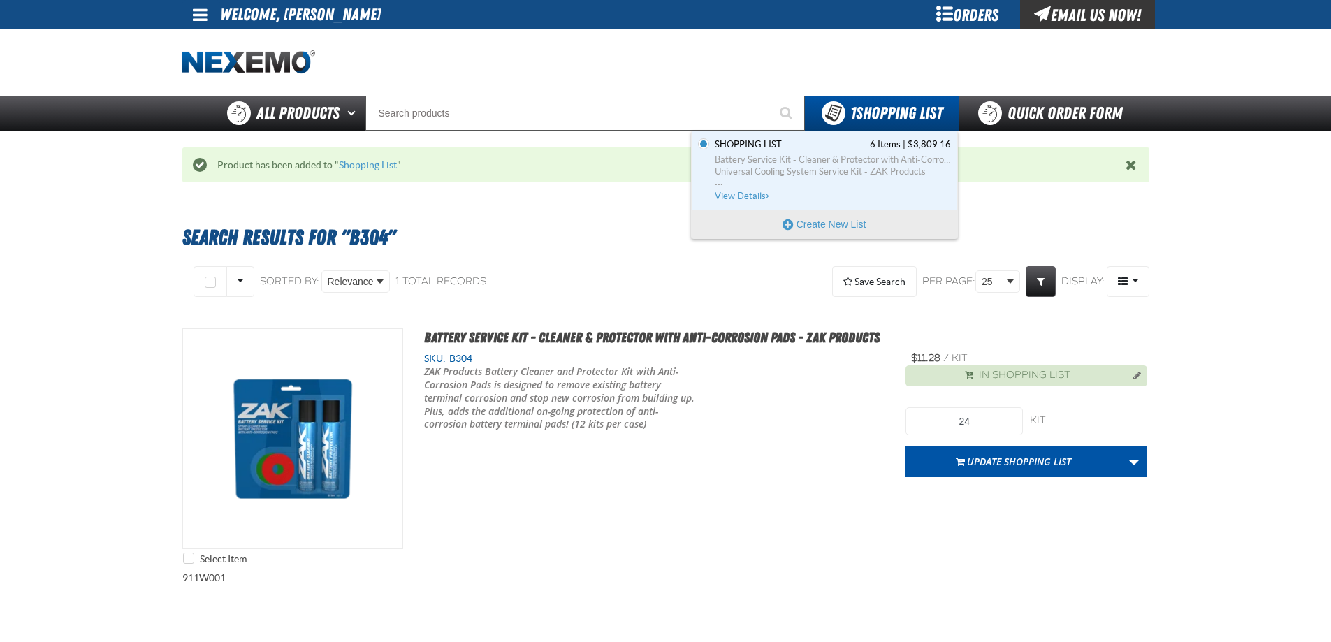
click at [850, 154] on span "Battery Service Kit - Cleaner & Protector with Anti-Corrosion Pads - ZAK Produc…" at bounding box center [833, 160] width 236 height 13
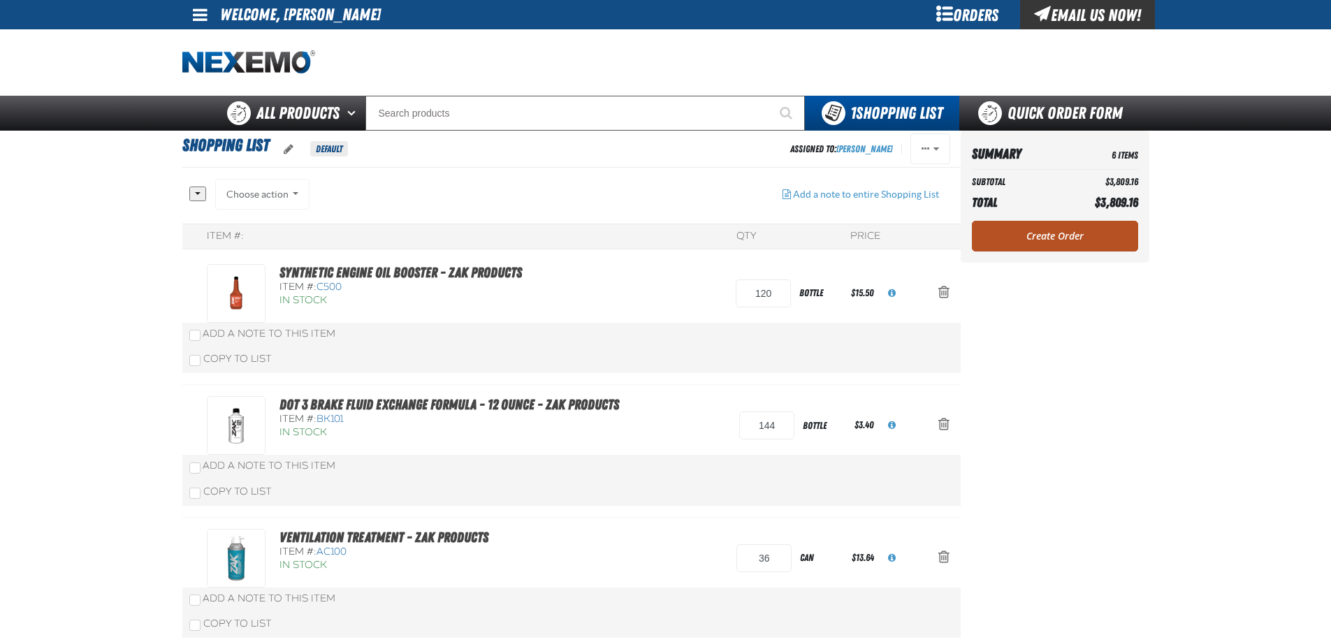
click at [1049, 226] on link "Create Order" at bounding box center [1055, 236] width 166 height 31
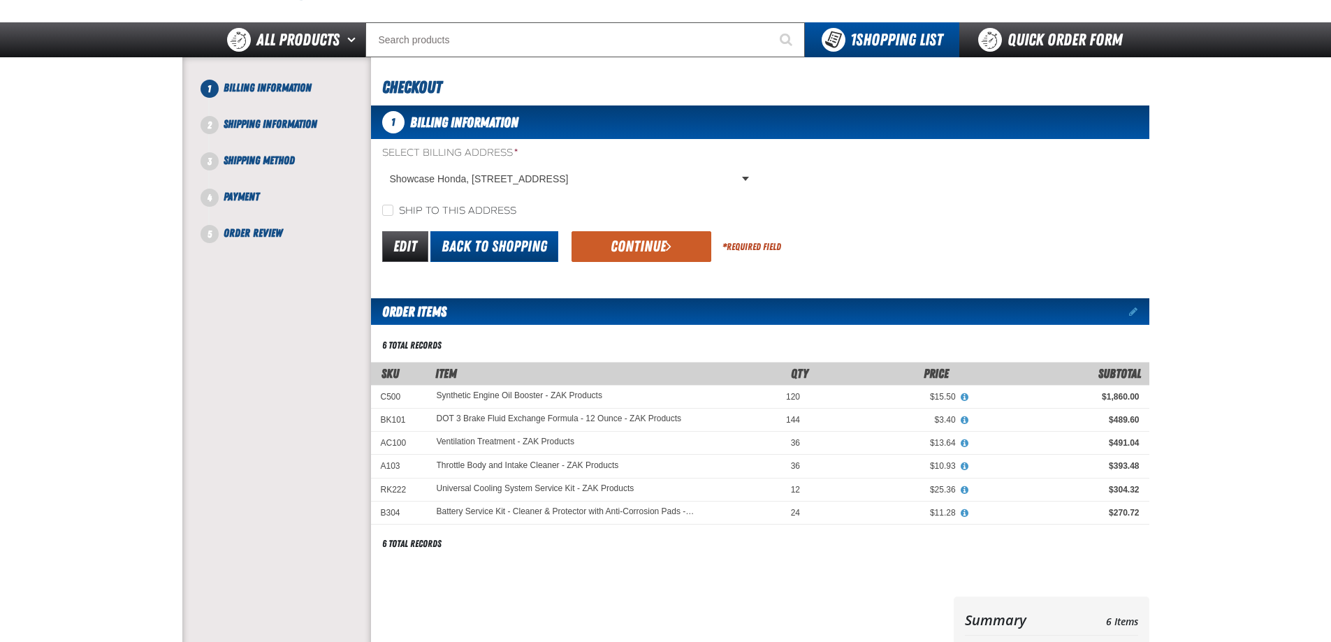
scroll to position [70, 0]
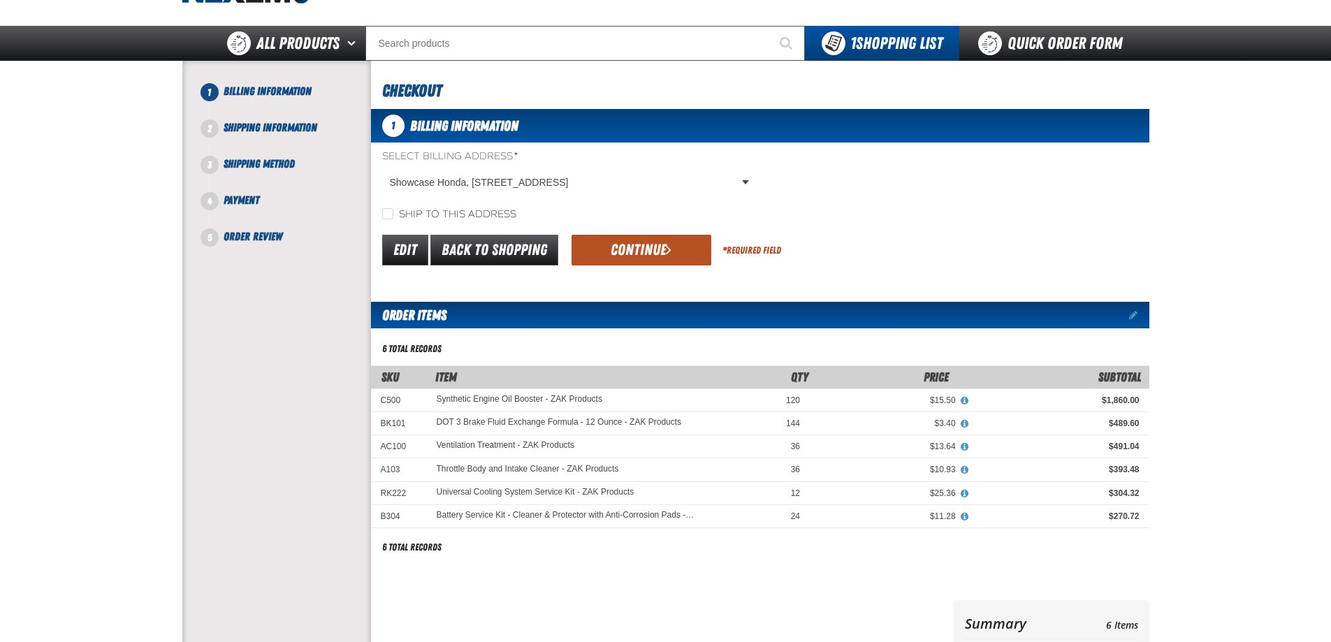
click at [650, 248] on button "Continue" at bounding box center [642, 250] width 140 height 31
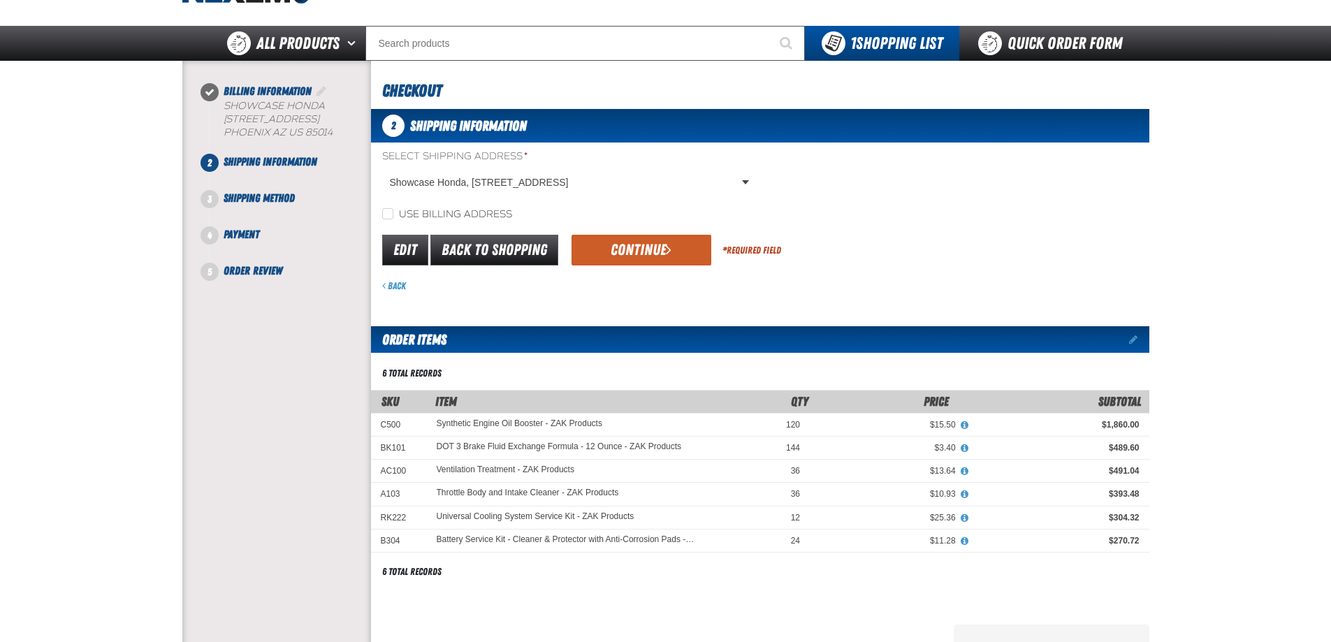
click at [650, 249] on button "Continue" at bounding box center [642, 250] width 140 height 31
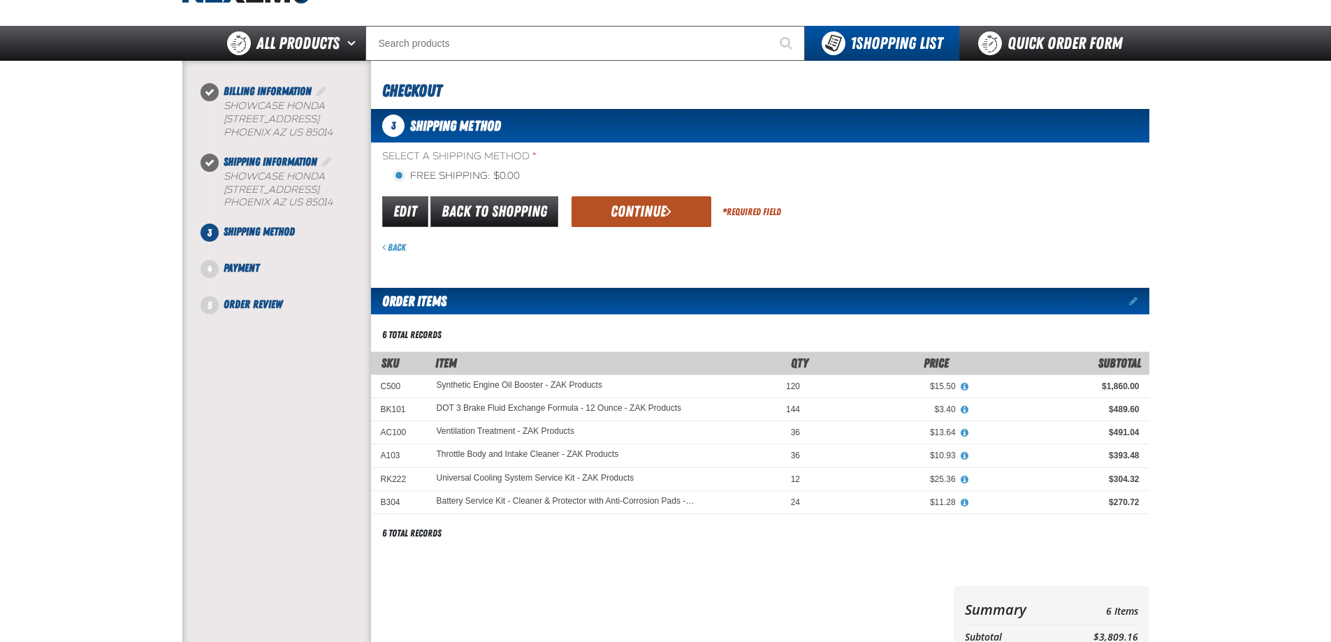
click at [647, 217] on button "Continue" at bounding box center [642, 211] width 140 height 31
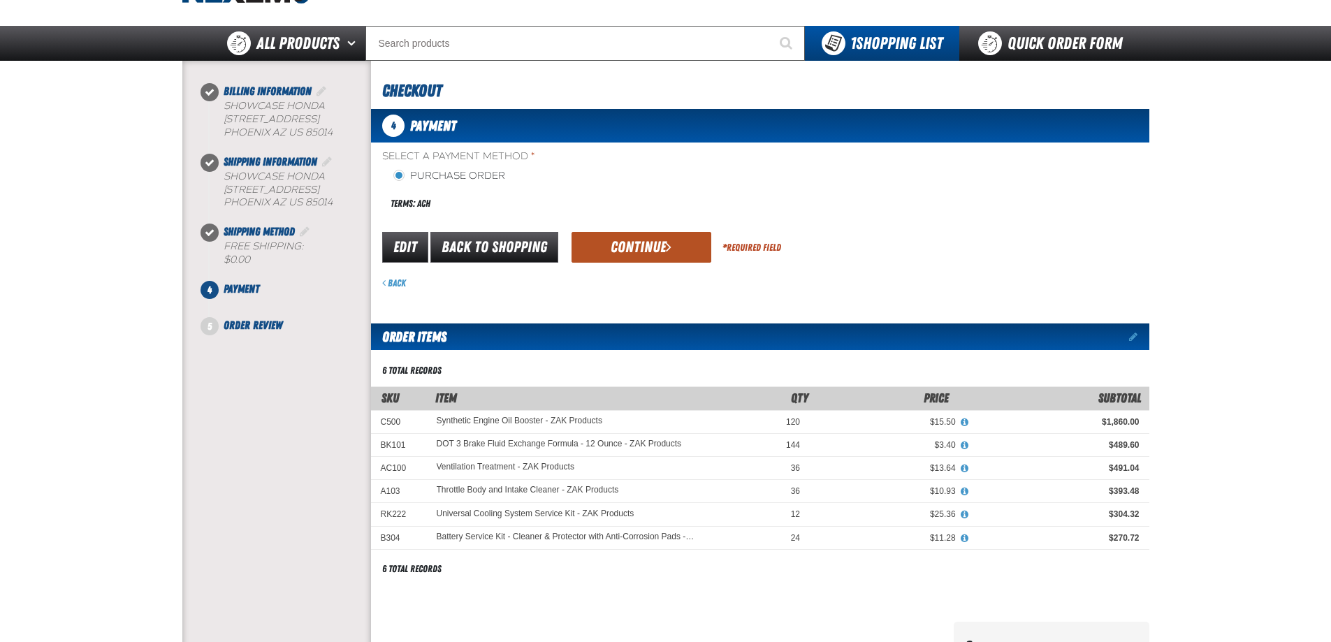
click at [601, 238] on button "Continue" at bounding box center [642, 247] width 140 height 31
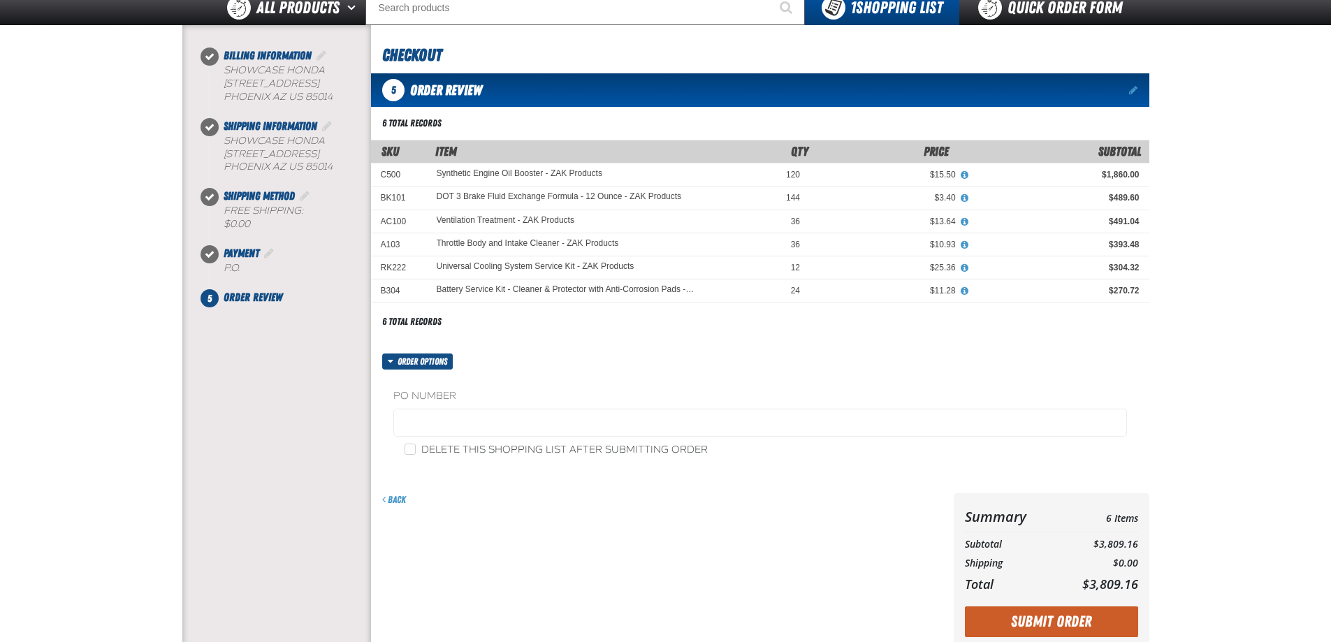
scroll to position [0, 0]
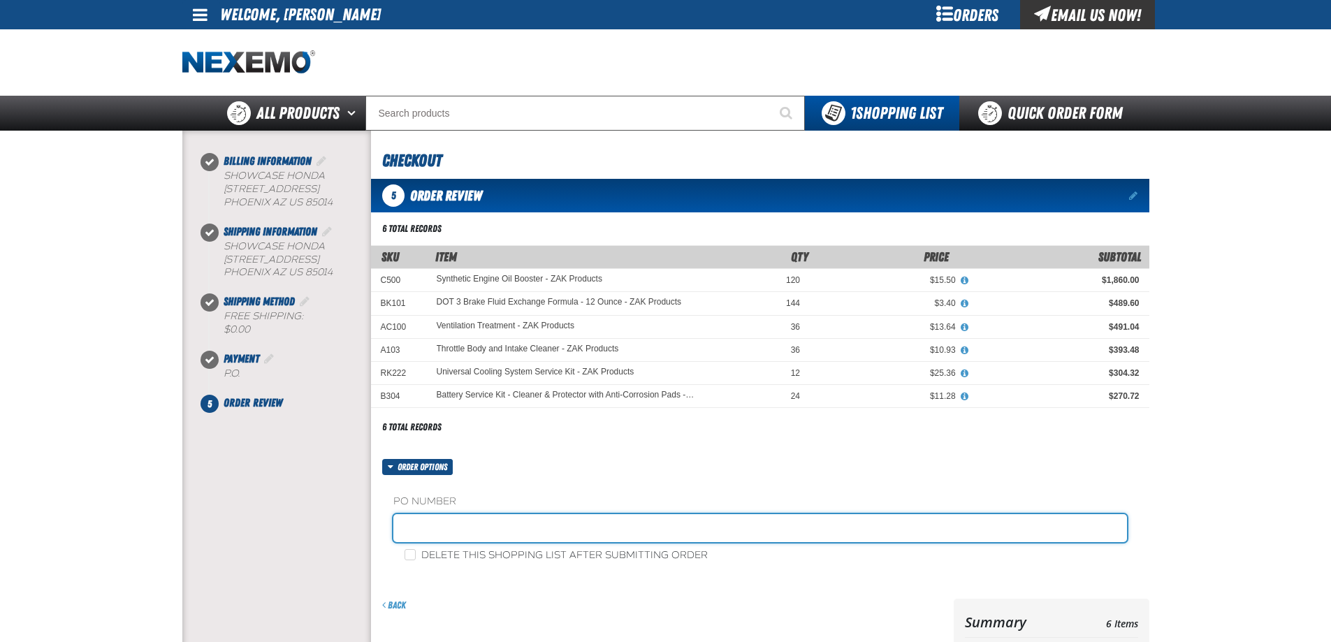
click at [448, 533] on input "text" at bounding box center [761, 528] width 734 height 28
type input "ZAK09/02"
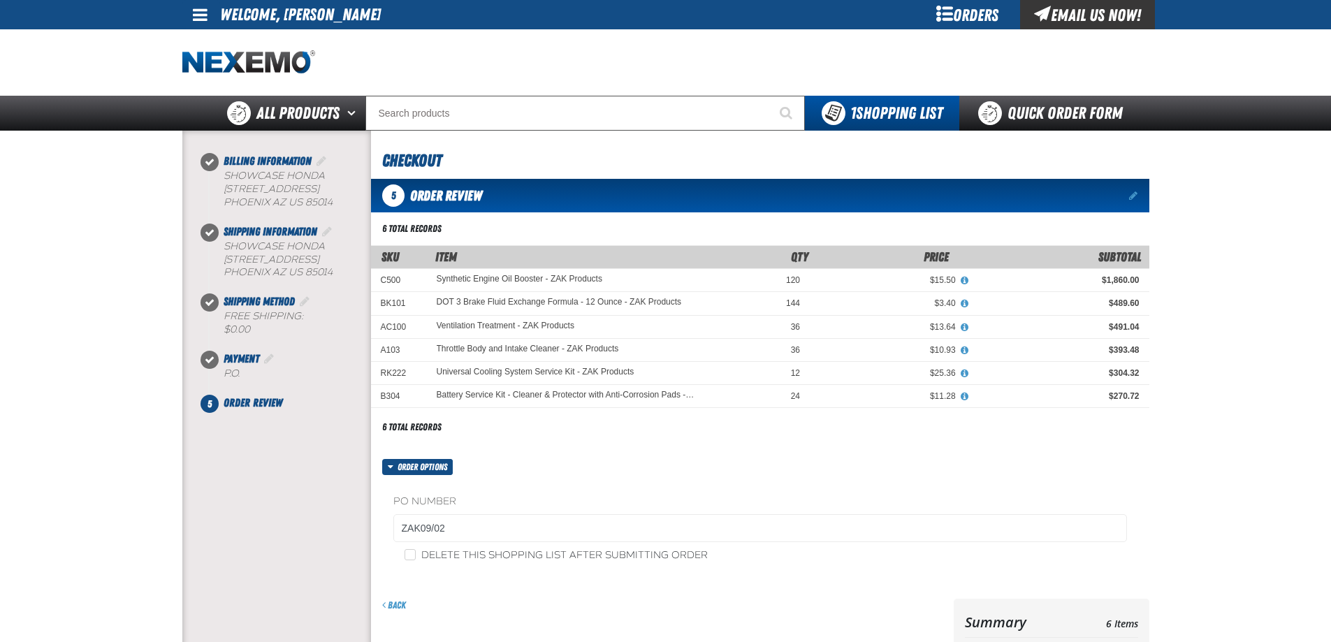
click at [426, 562] on label "Delete this shopping list after submitting order" at bounding box center [556, 555] width 303 height 13
click at [416, 561] on input "Delete this shopping list after submitting order" at bounding box center [410, 554] width 11 height 11
checkbox input "true"
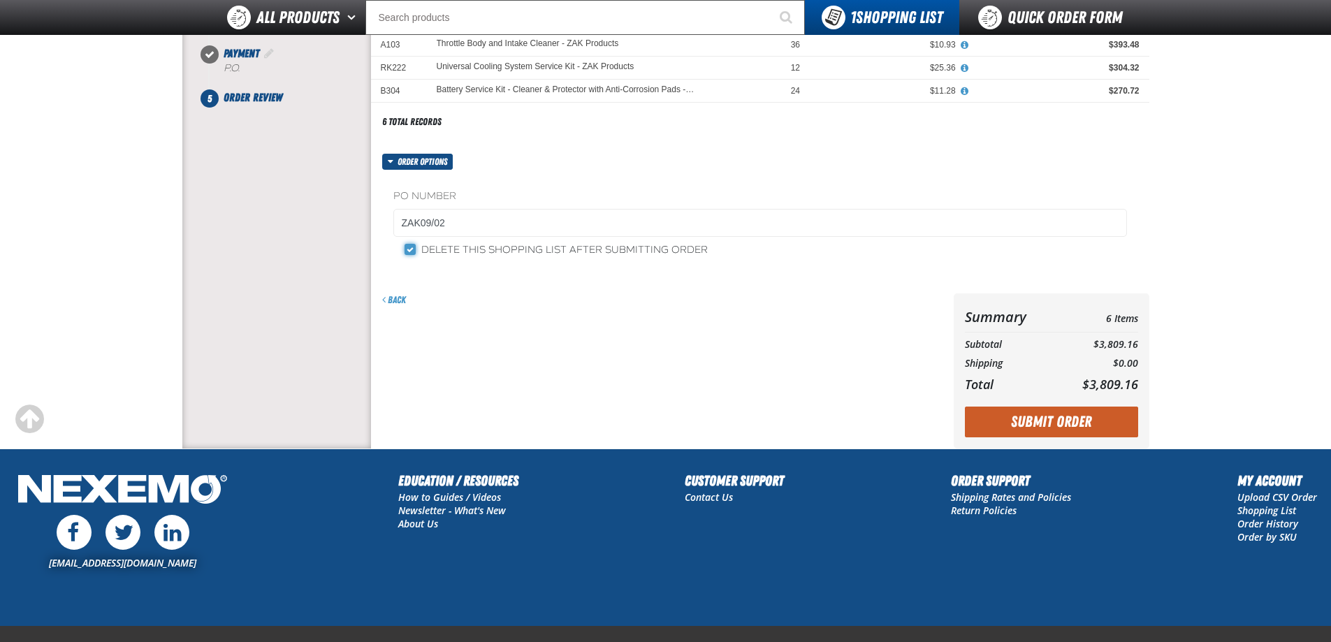
scroll to position [280, 0]
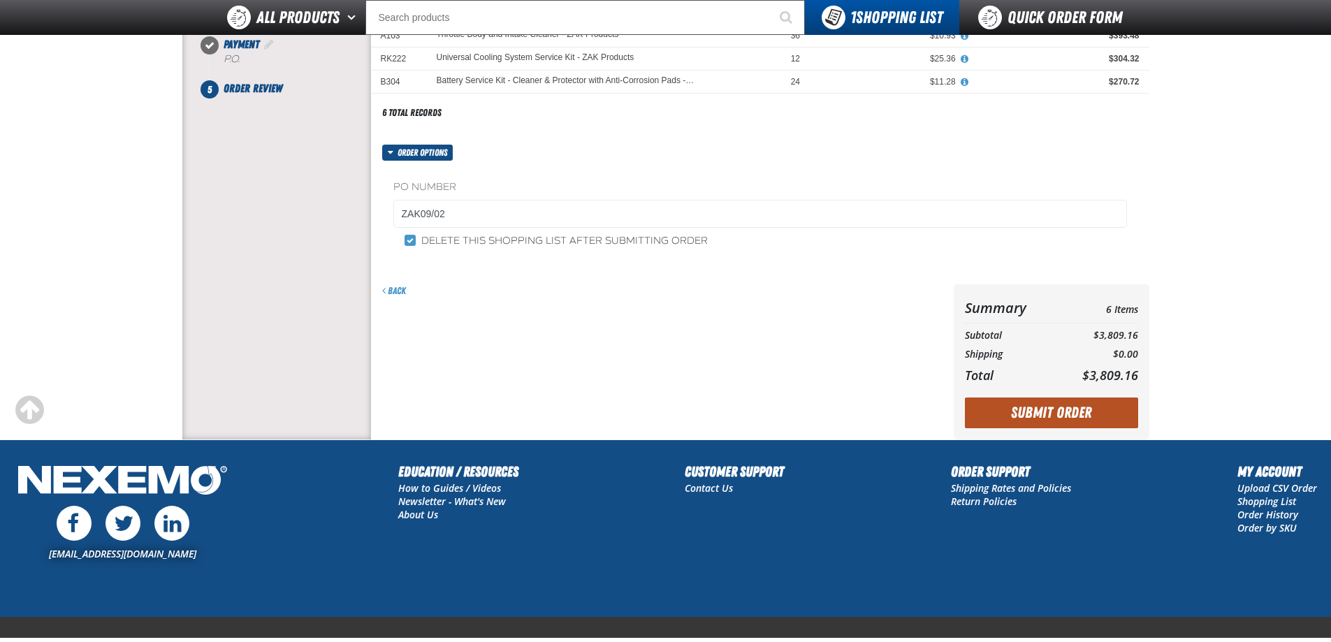
click at [1118, 421] on button "Submit Order" at bounding box center [1051, 413] width 173 height 31
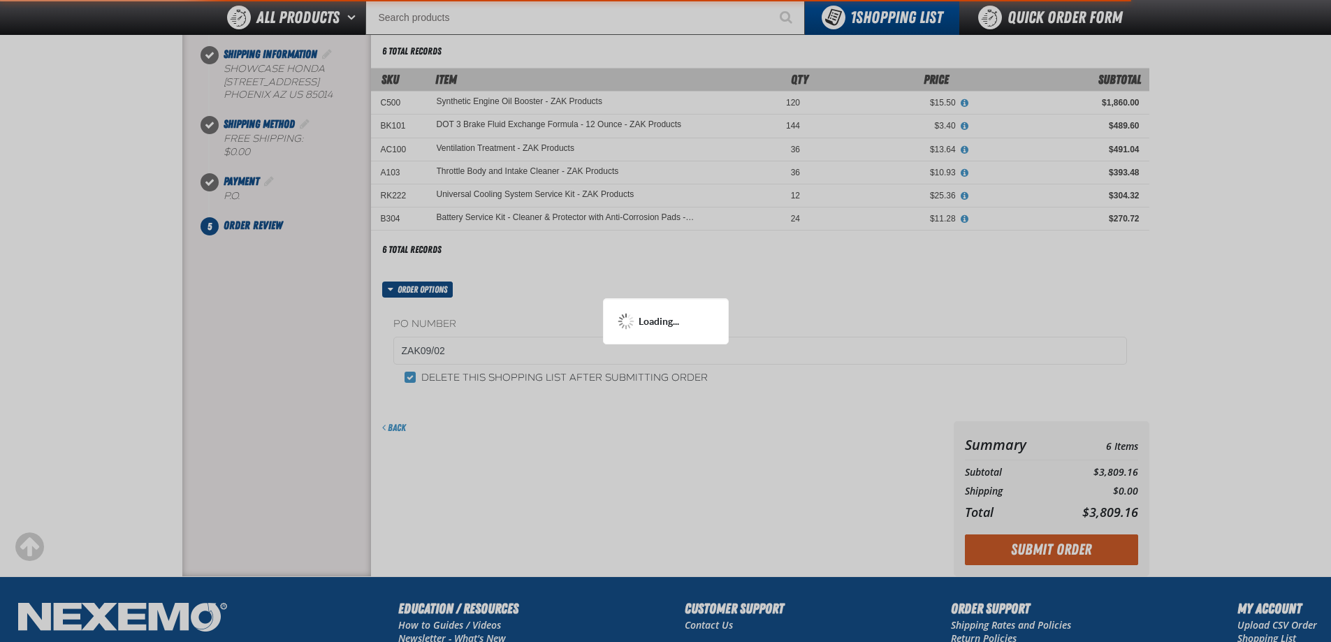
scroll to position [0, 0]
